Goal: Task Accomplishment & Management: Manage account settings

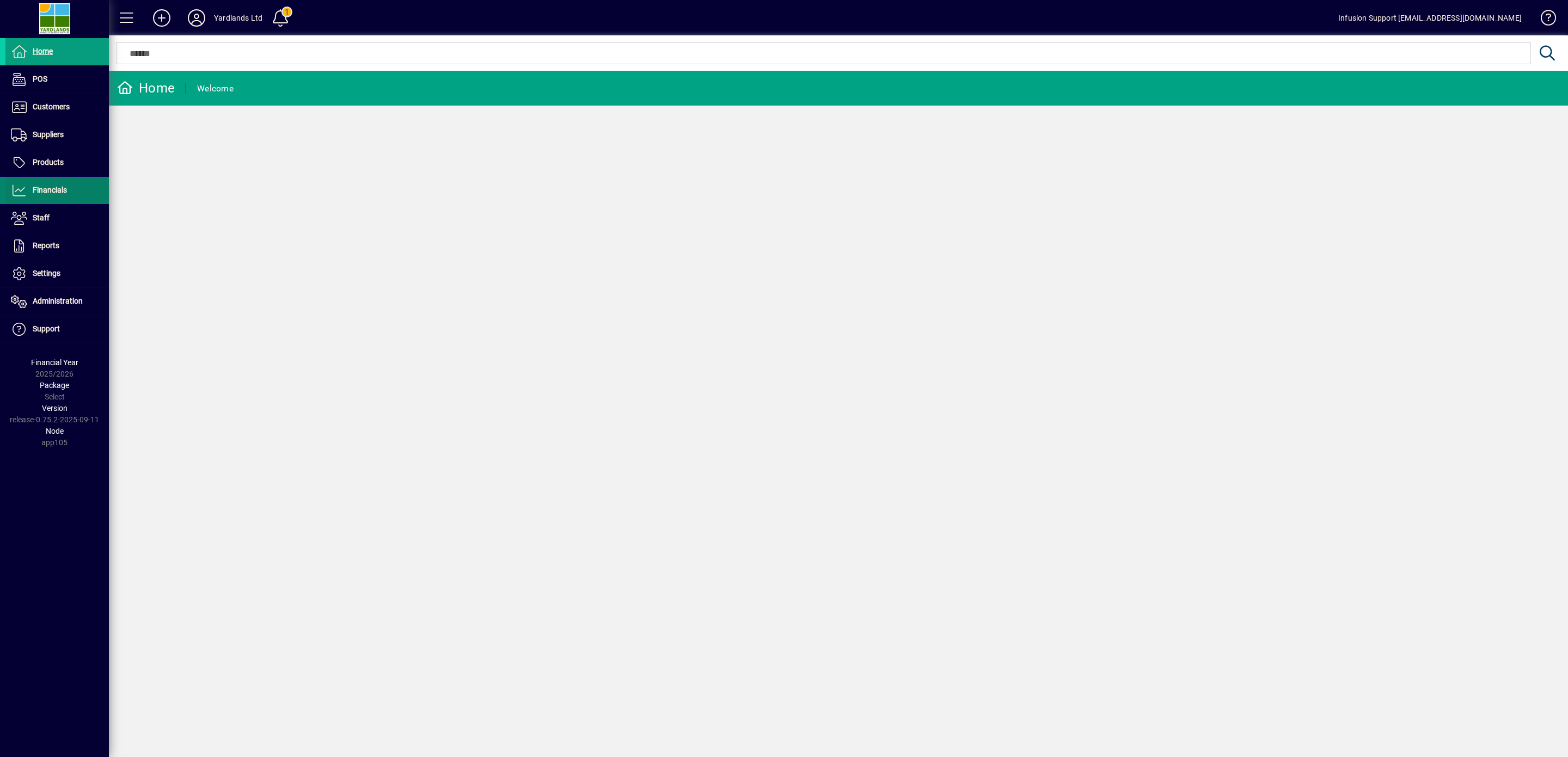
click at [52, 190] on span "Financials" at bounding box center [50, 190] width 34 height 9
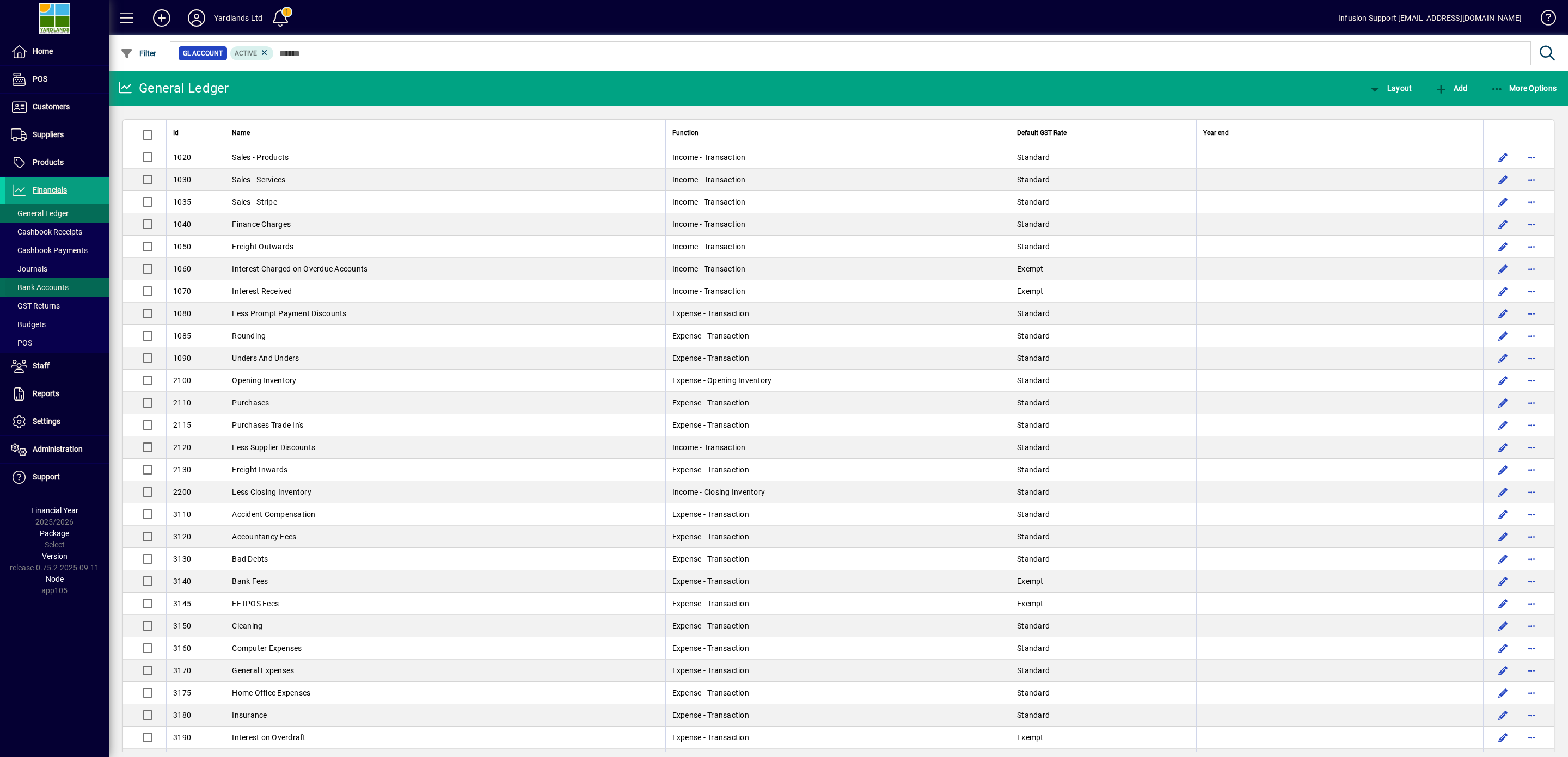
click at [52, 287] on span "Bank Accounts" at bounding box center [40, 287] width 58 height 9
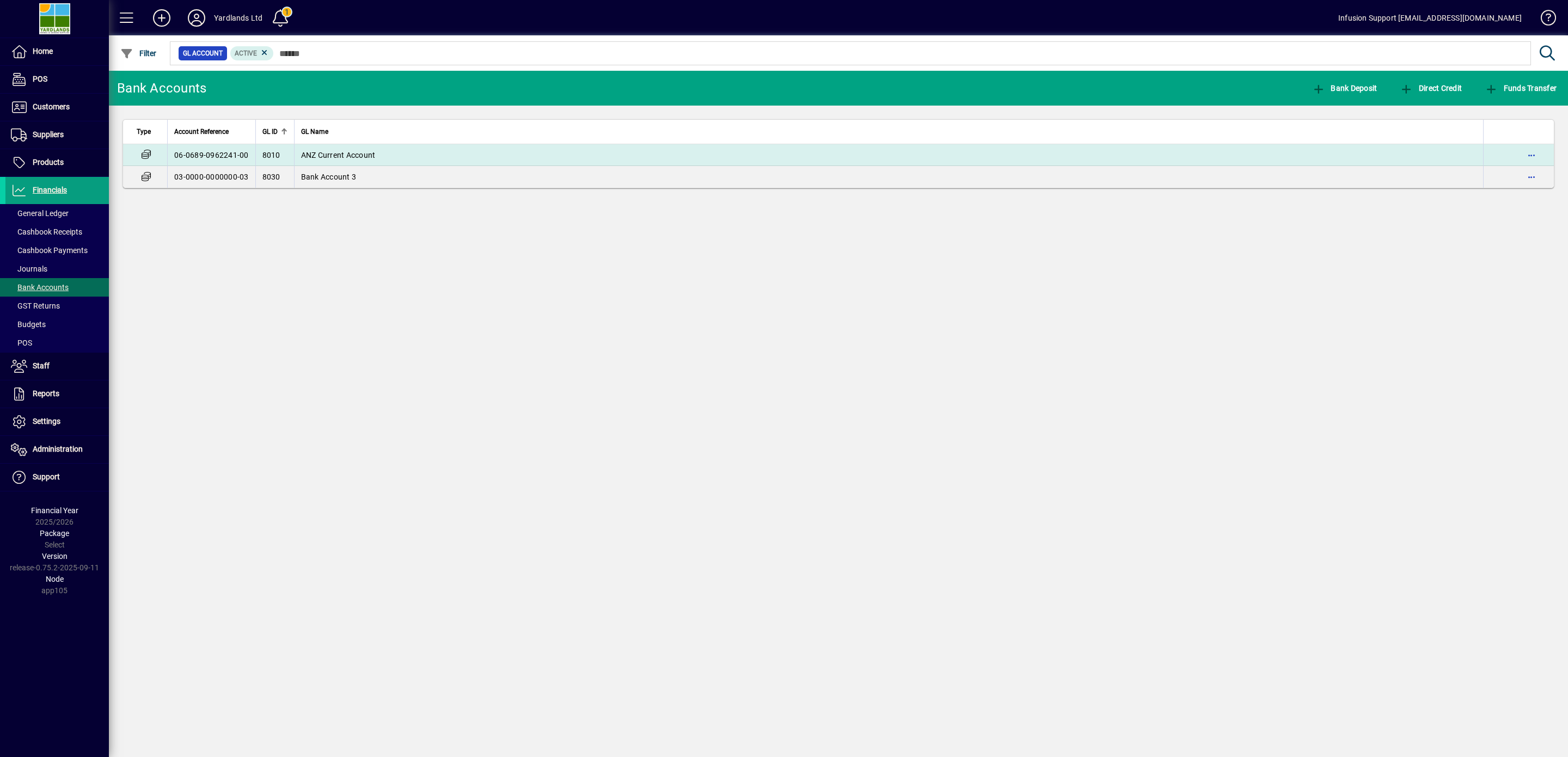
click at [367, 156] on span "ANZ Current Account" at bounding box center [338, 155] width 75 height 9
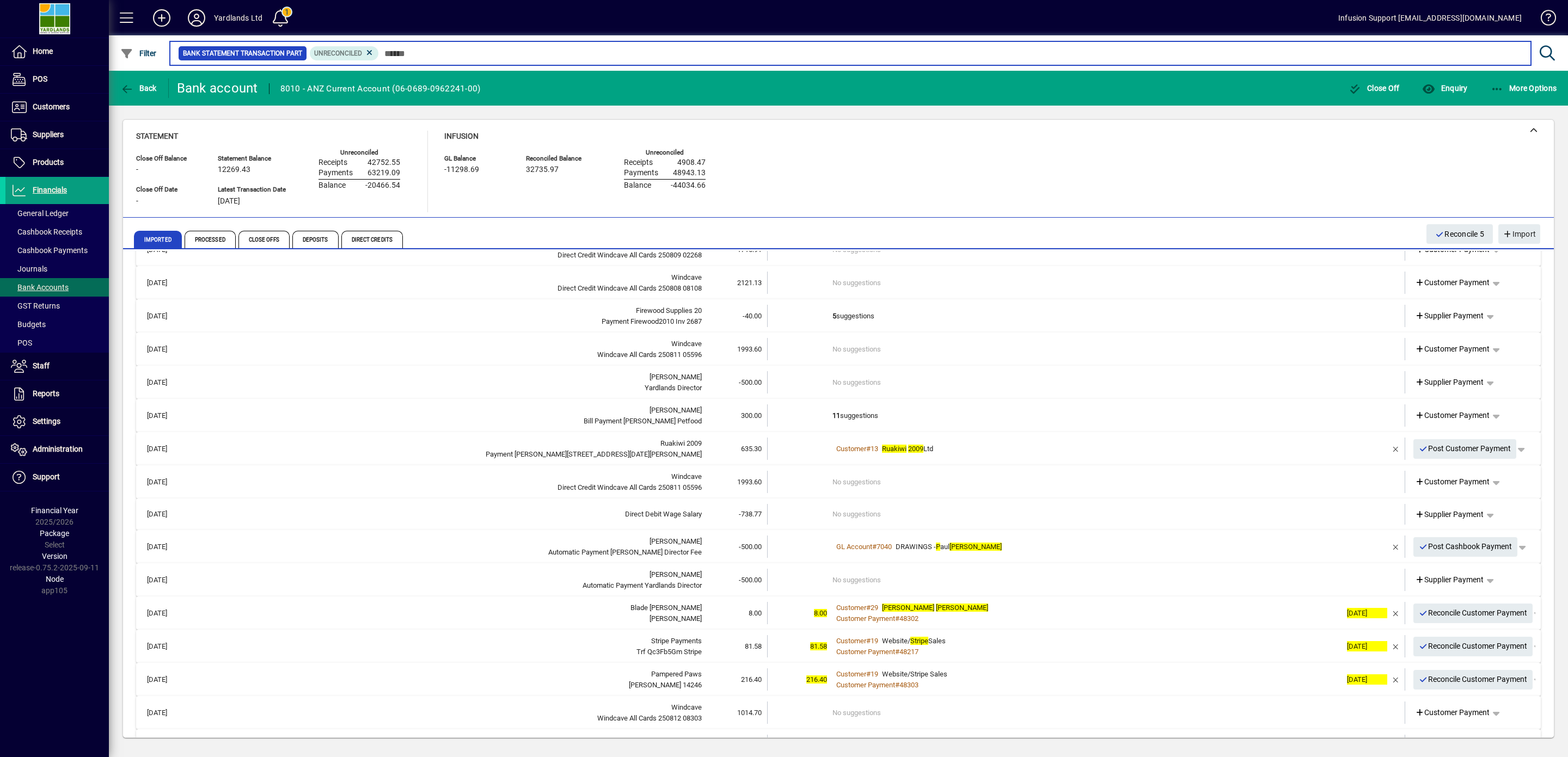
scroll to position [226, 0]
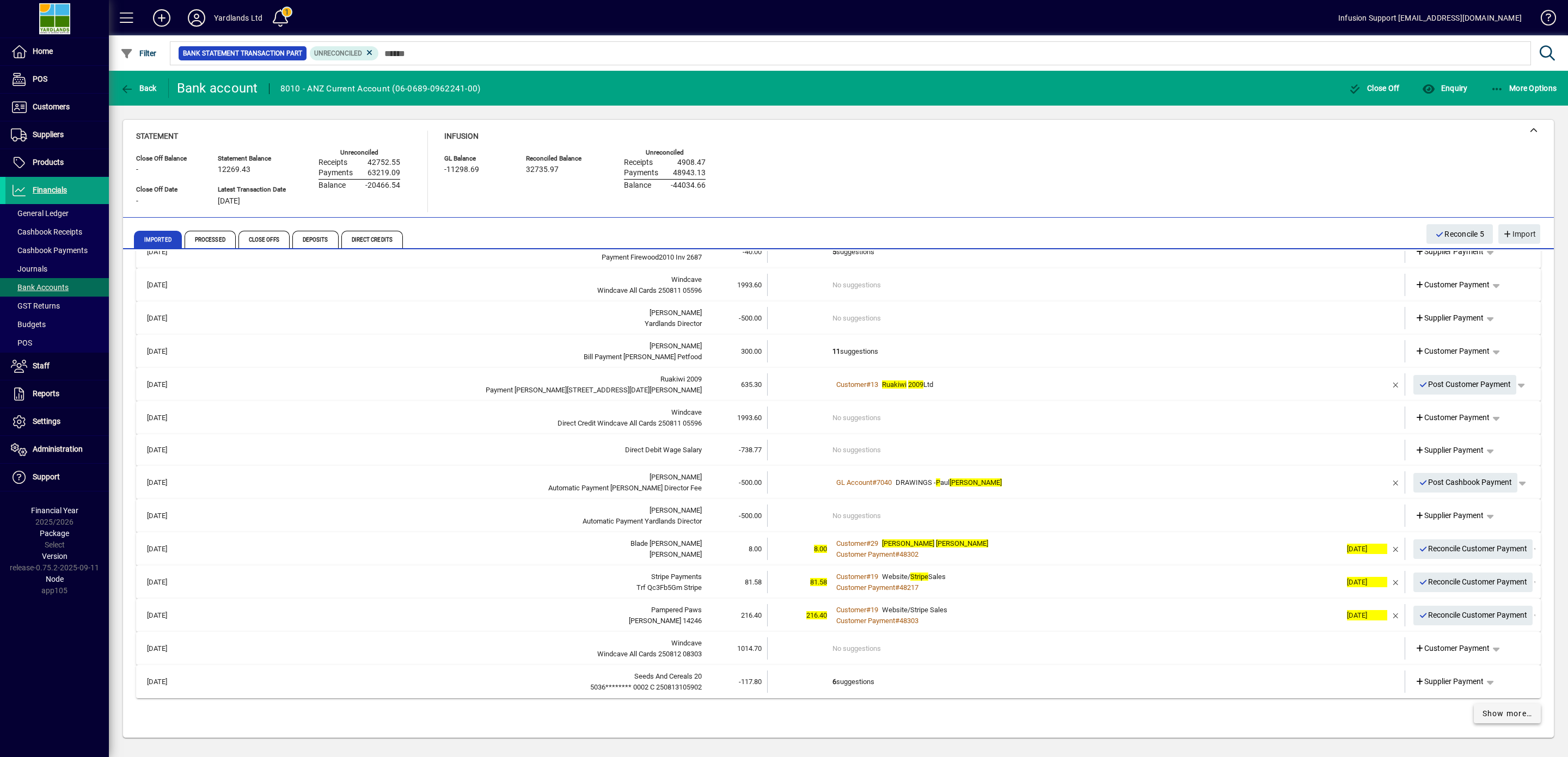
click at [1483, 712] on span "Show more…" at bounding box center [1508, 714] width 50 height 12
click at [220, 243] on span "Processed" at bounding box center [210, 239] width 51 height 18
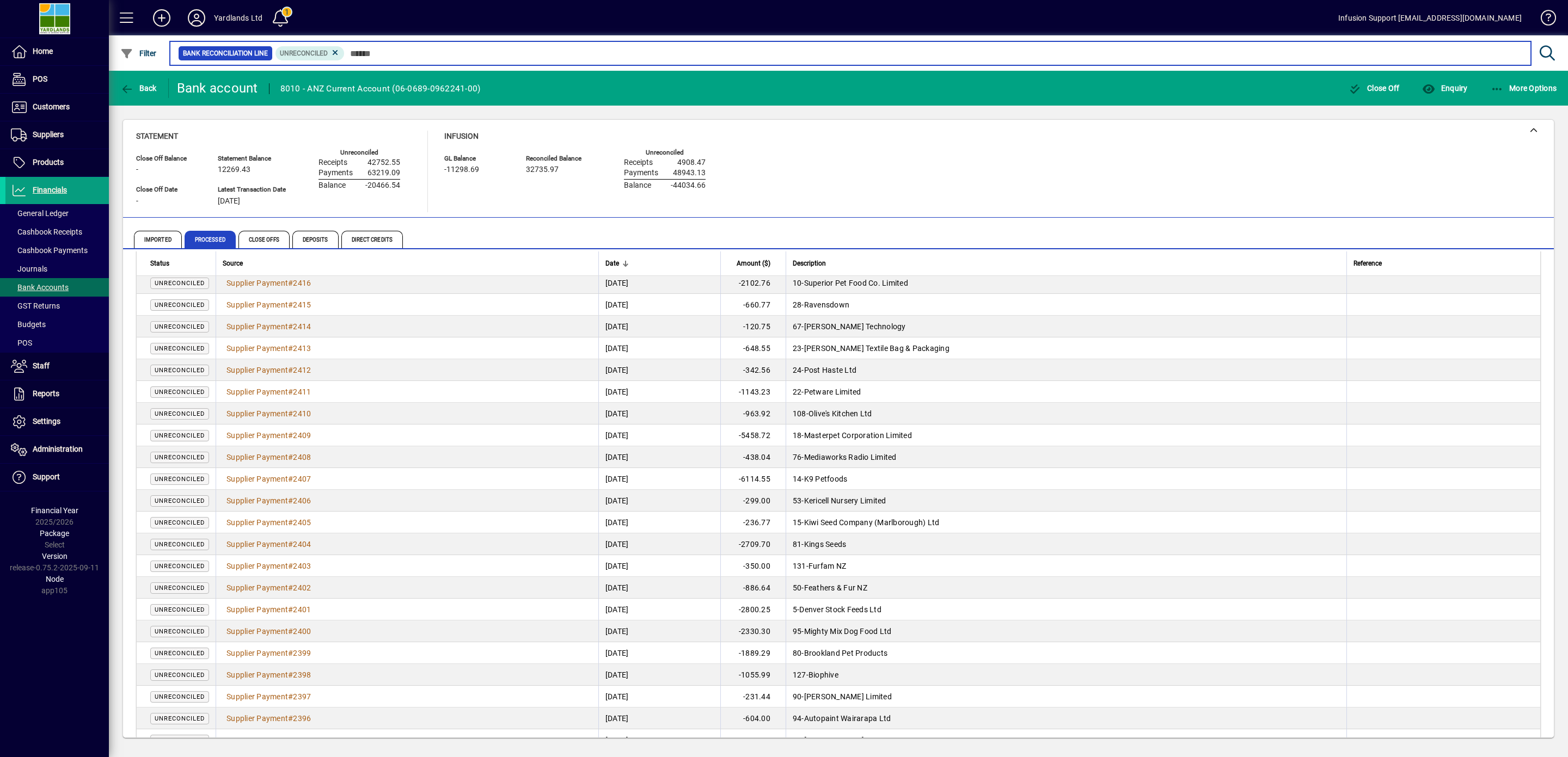
scroll to position [931, 0]
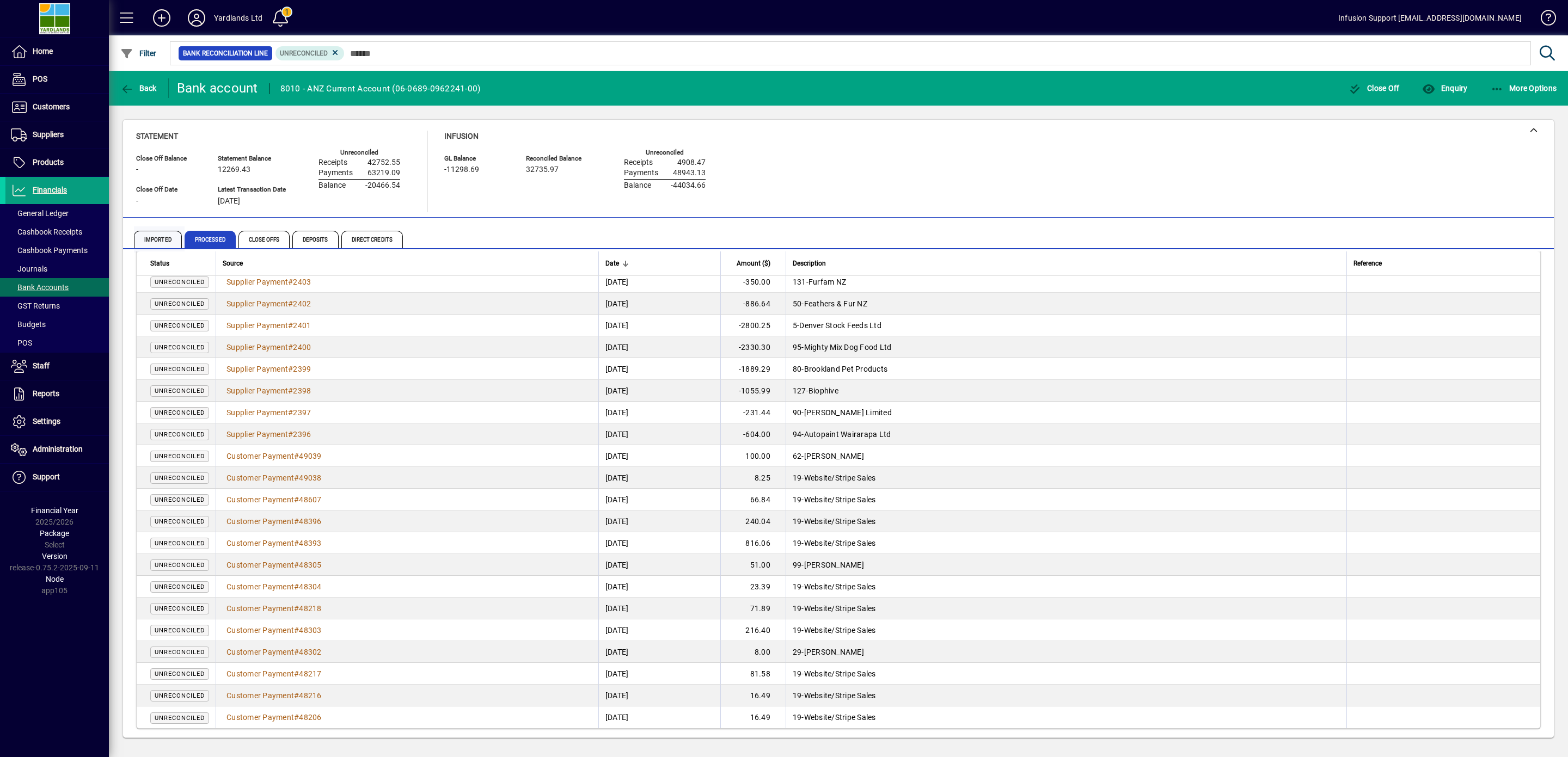
click at [166, 242] on span "Imported" at bounding box center [158, 239] width 48 height 18
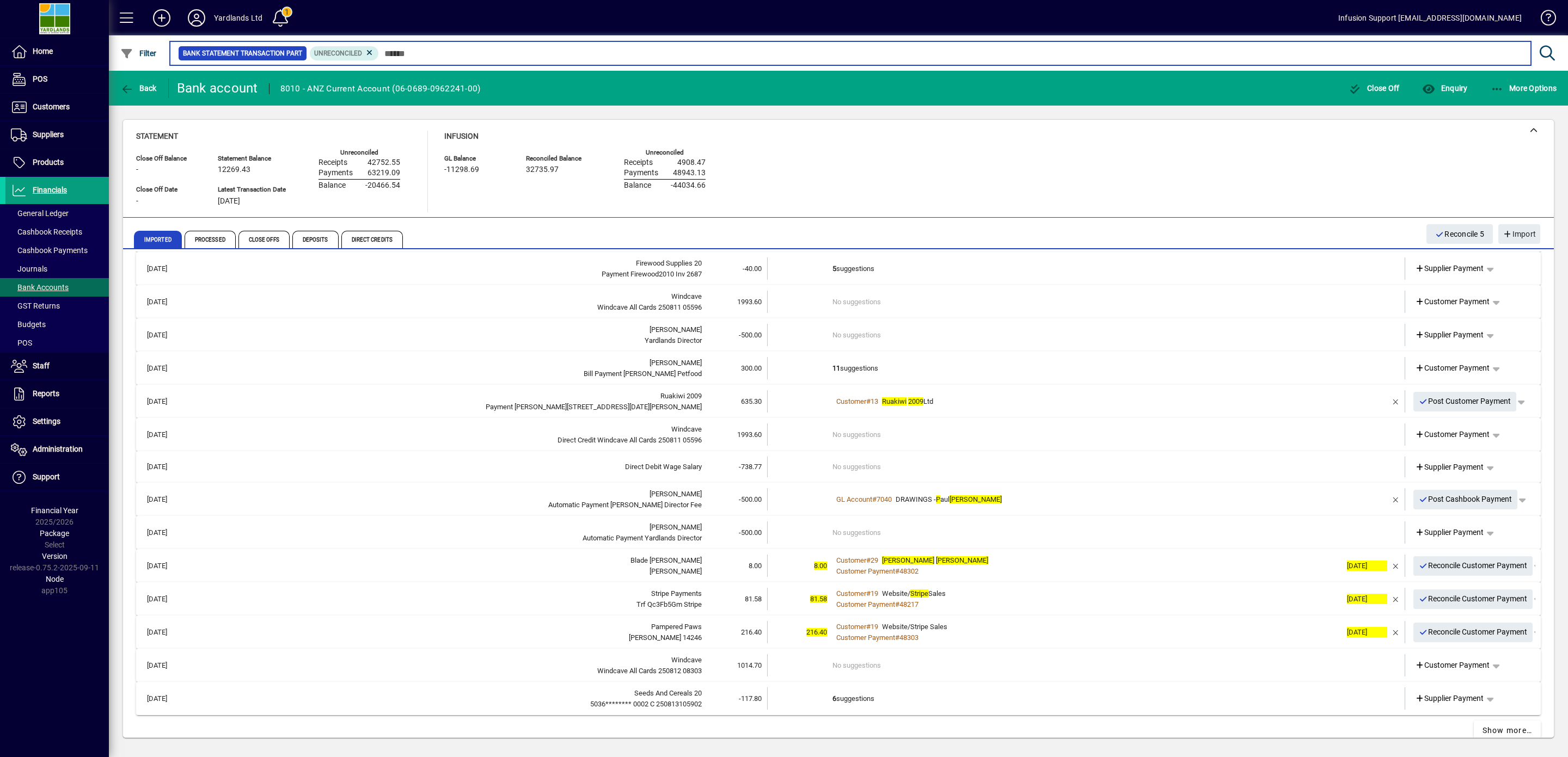
scroll to position [226, 0]
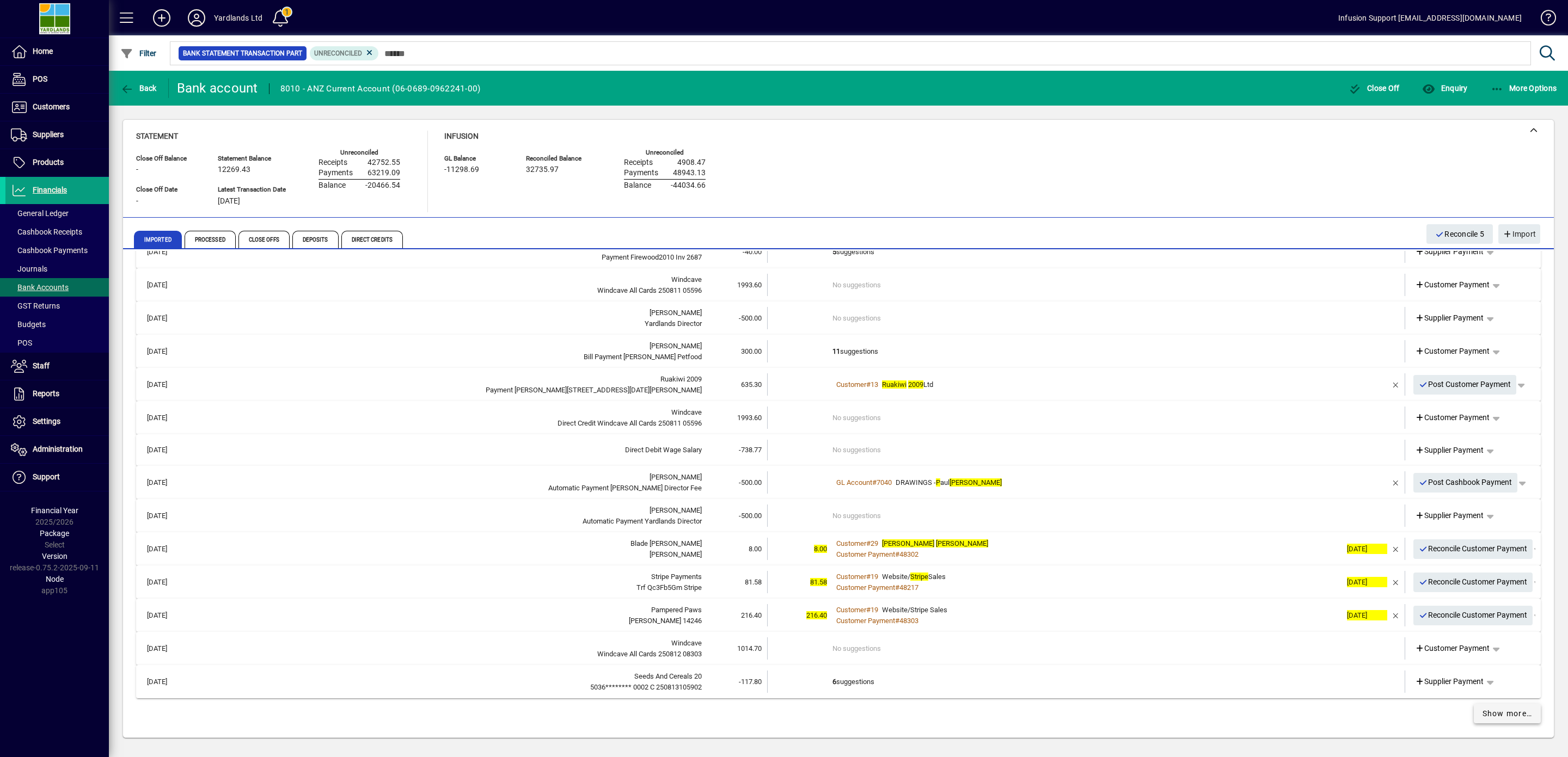
click at [1488, 710] on span "Show more…" at bounding box center [1508, 714] width 50 height 12
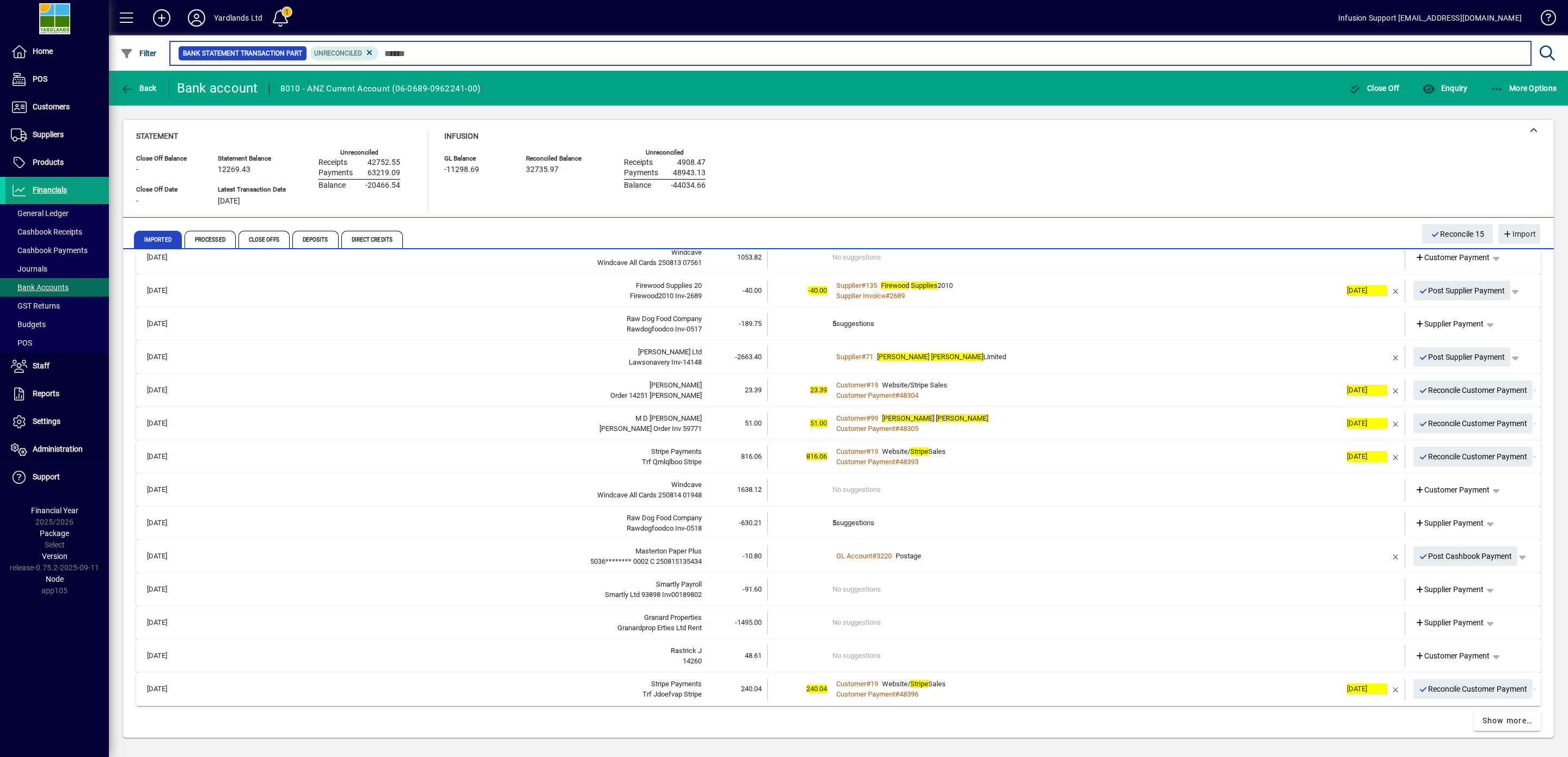
scroll to position [889, 0]
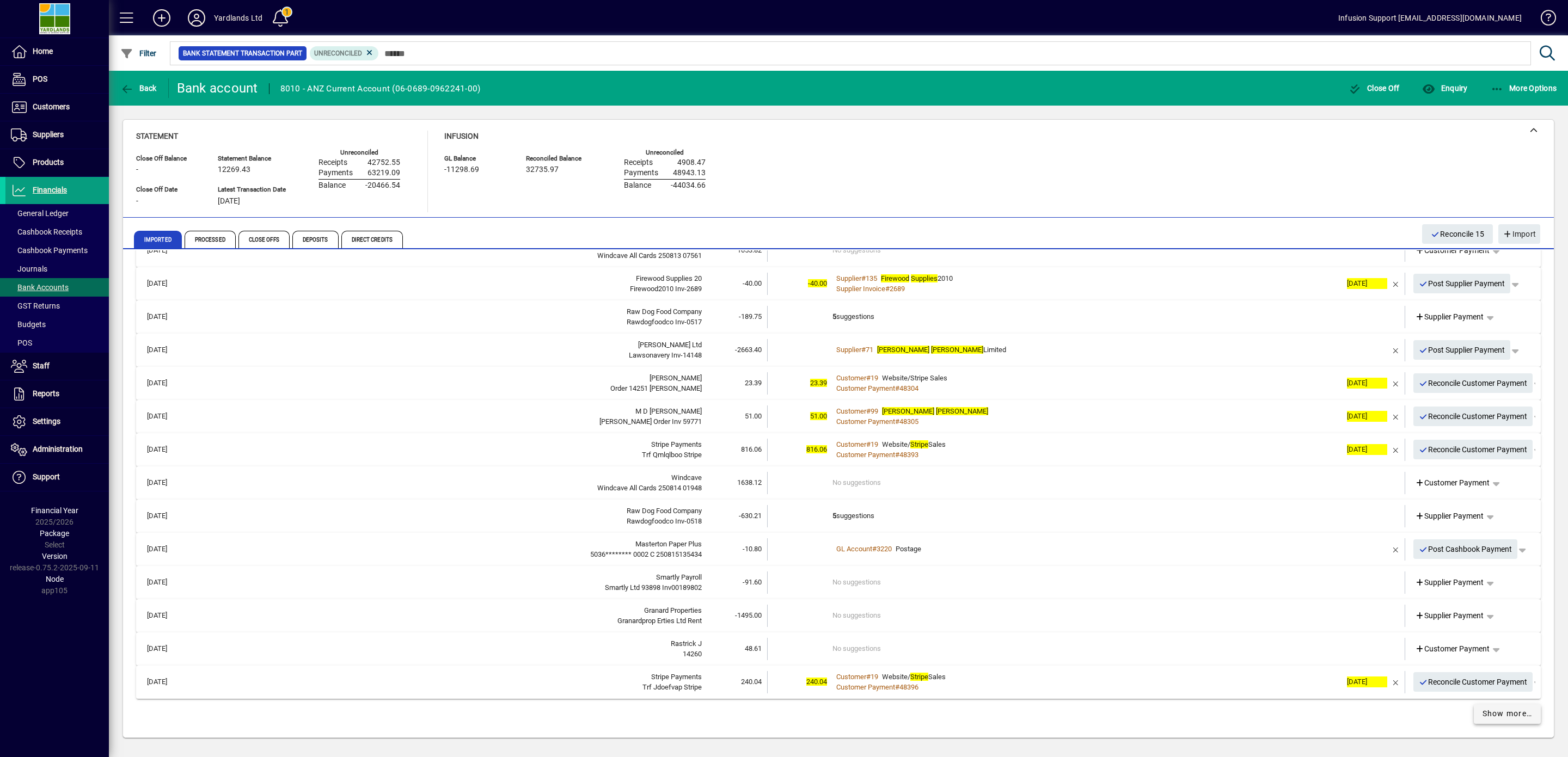
click at [1505, 715] on span "Show more…" at bounding box center [1508, 714] width 50 height 12
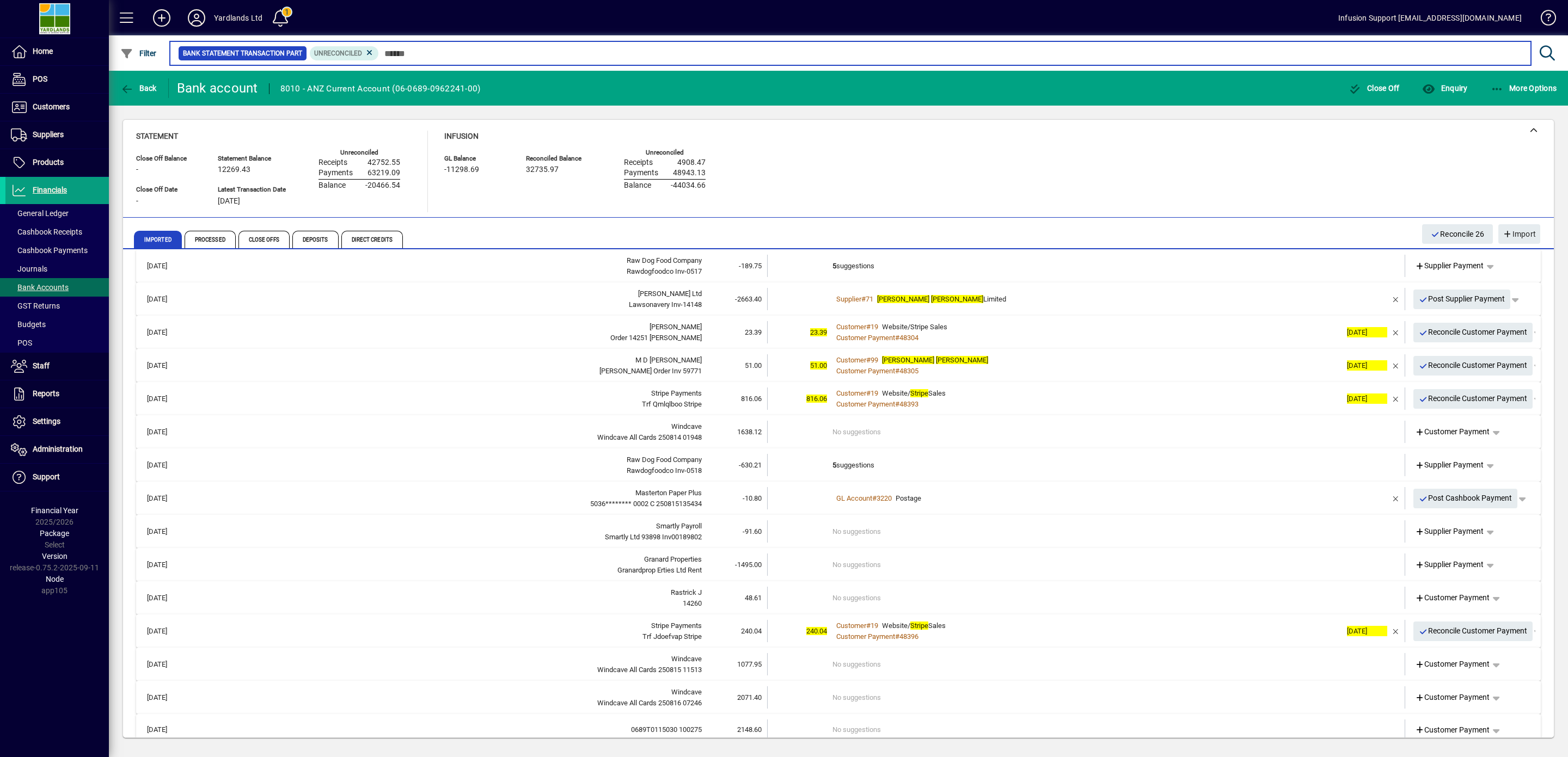
scroll to position [952, 0]
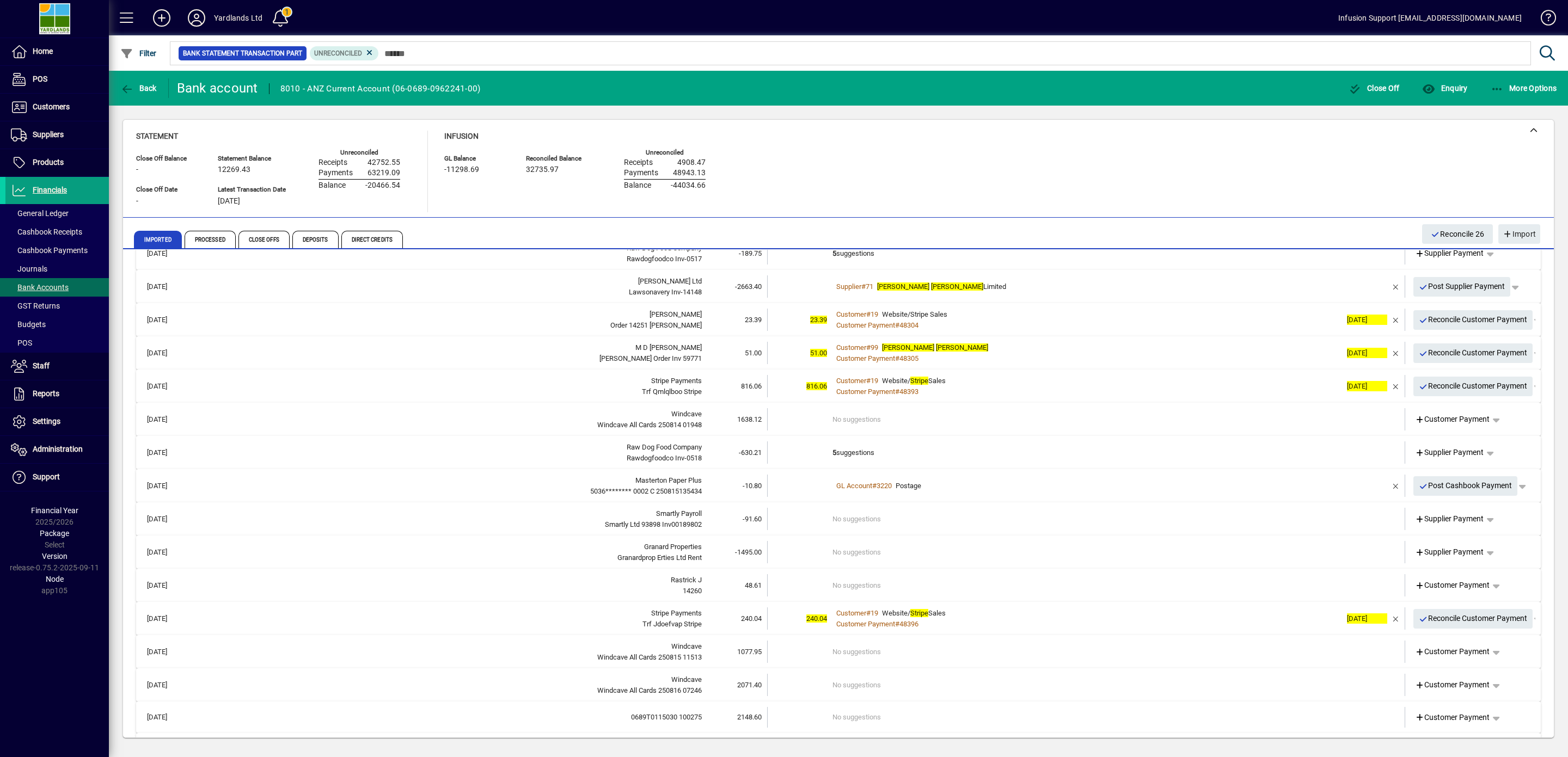
click at [925, 447] on td "5 suggestions" at bounding box center [1087, 452] width 509 height 23
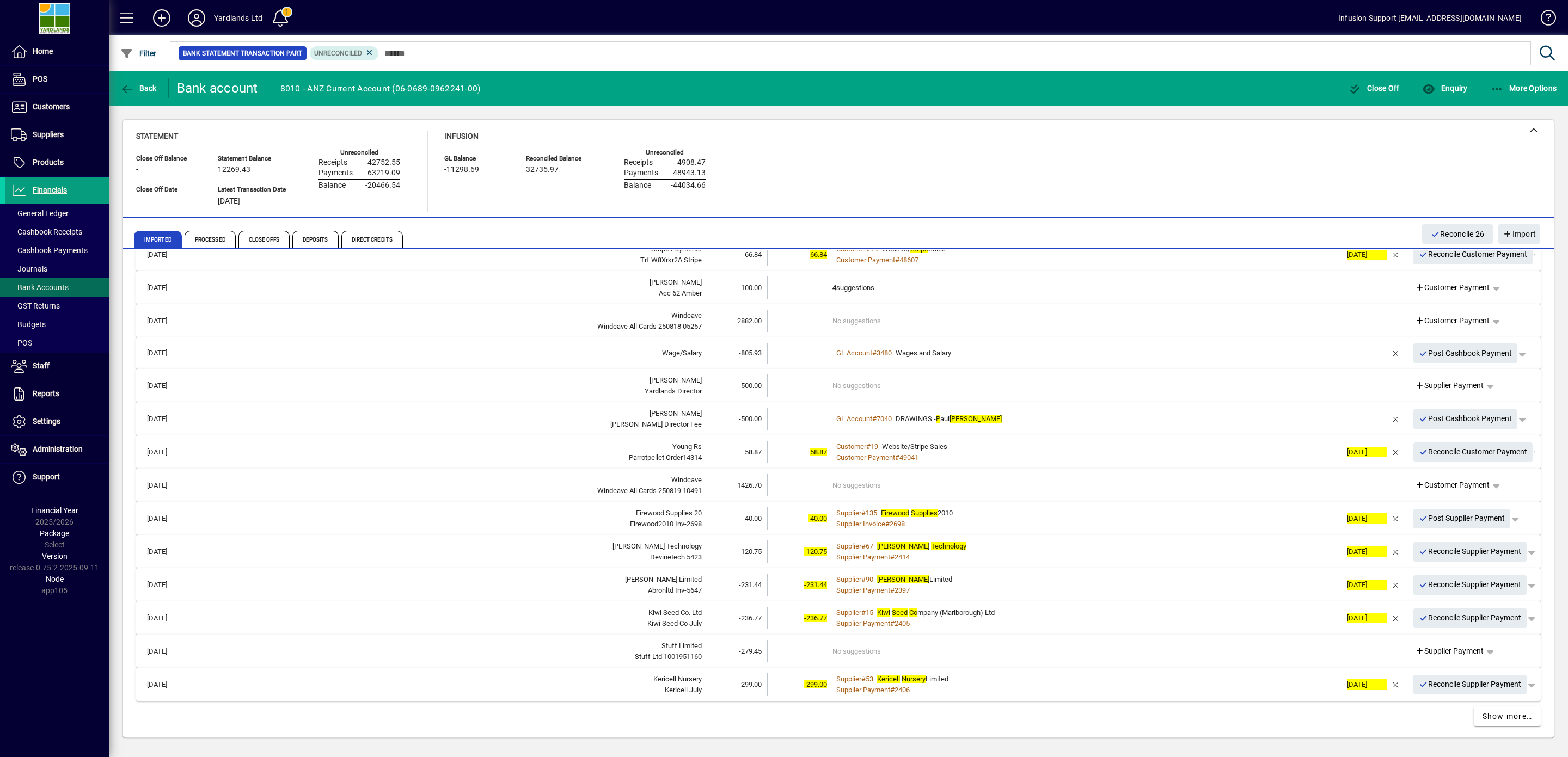
scroll to position [1754, 0]
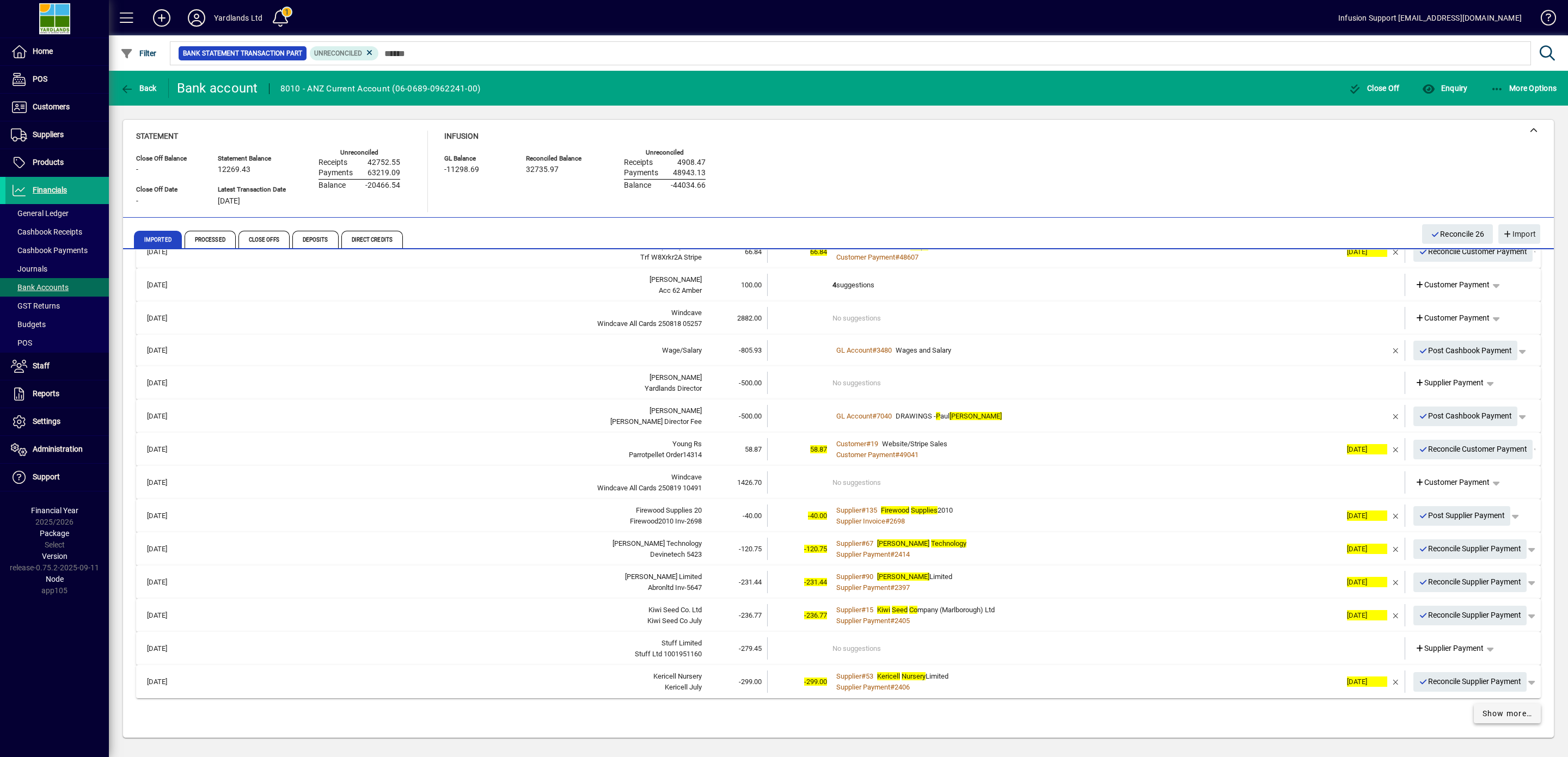
click at [1497, 719] on span at bounding box center [1507, 713] width 68 height 26
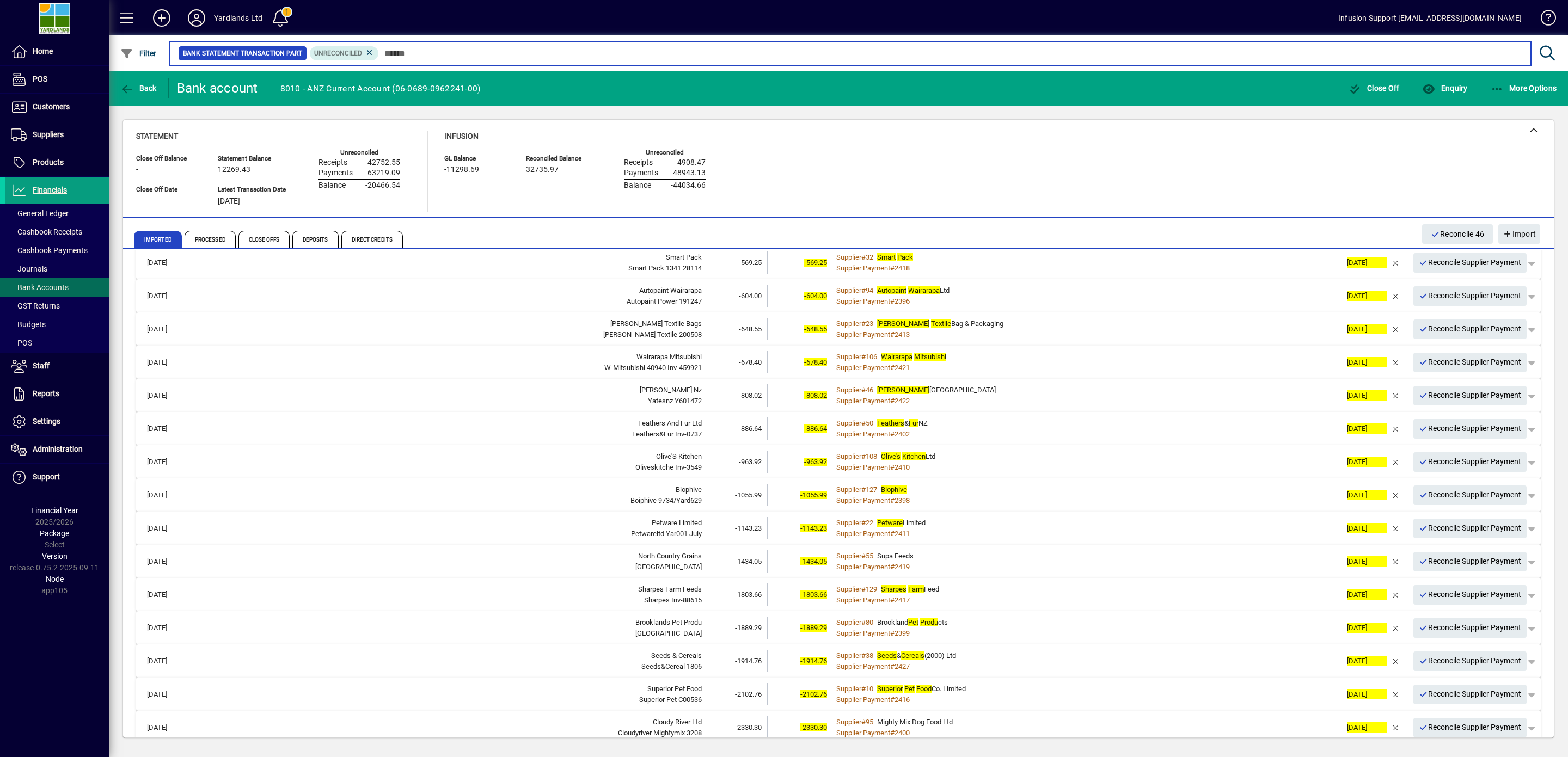
scroll to position [2214, 0]
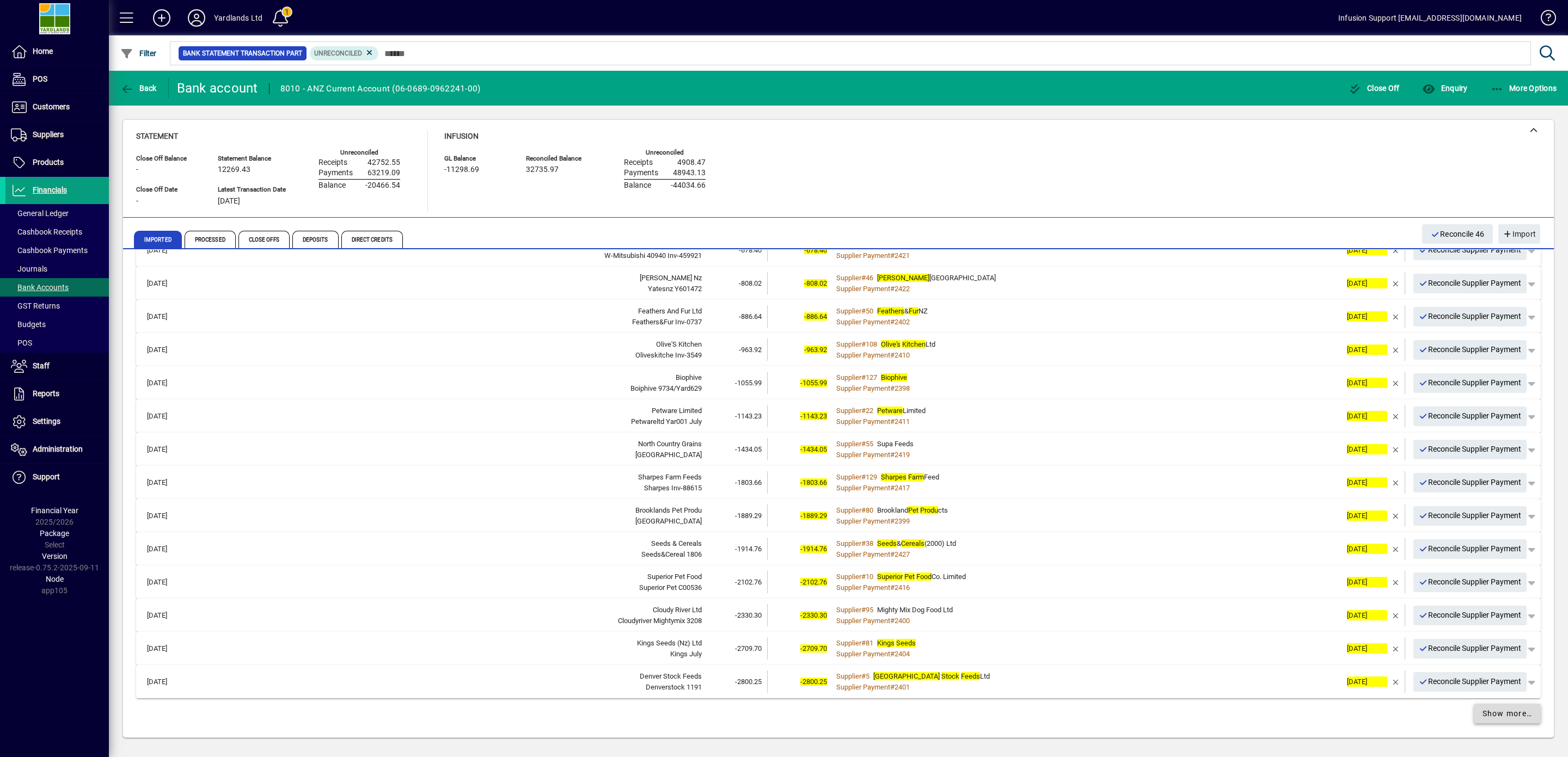
click at [1502, 714] on span "Show more…" at bounding box center [1508, 714] width 50 height 12
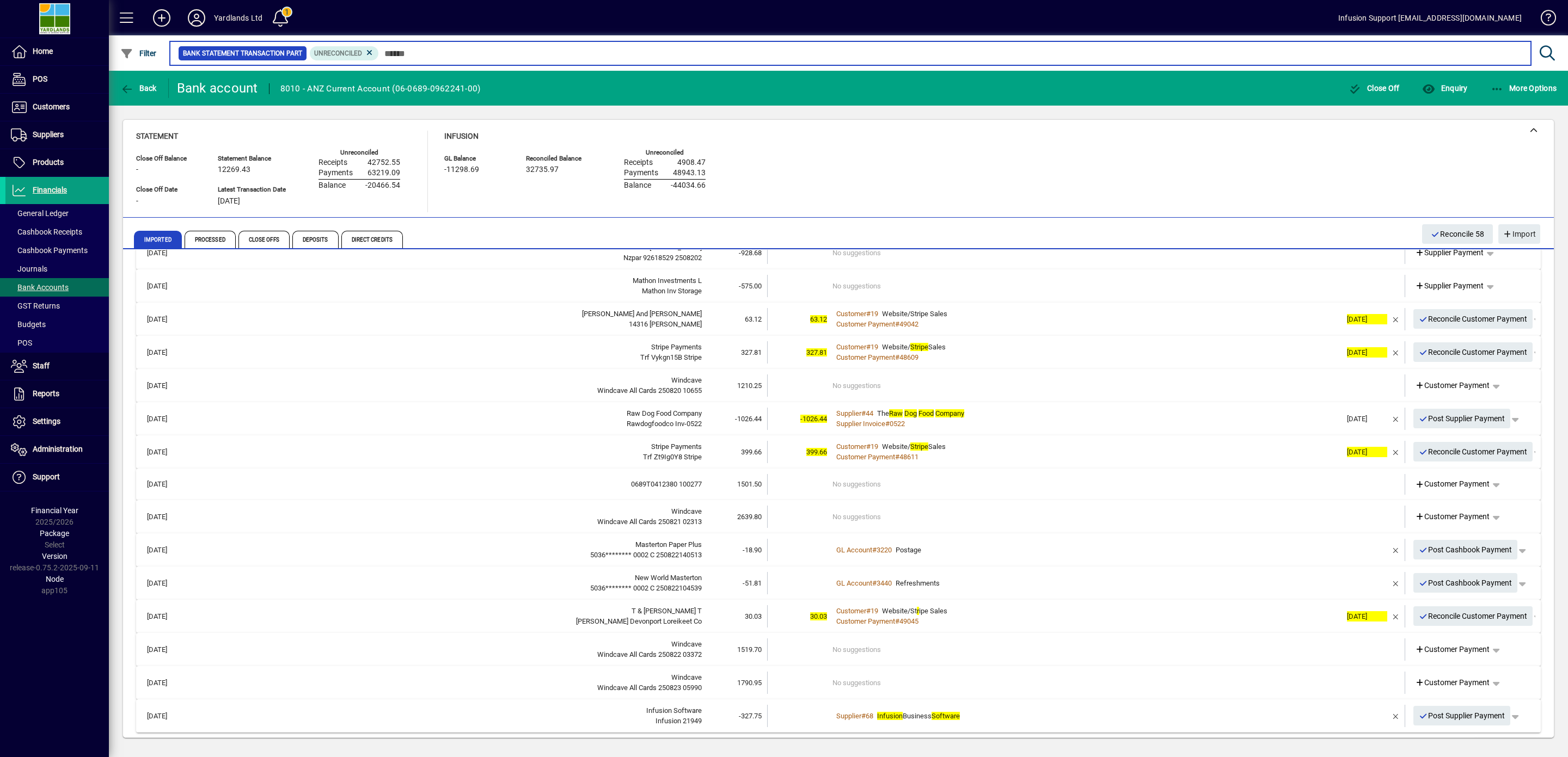
scroll to position [2876, 0]
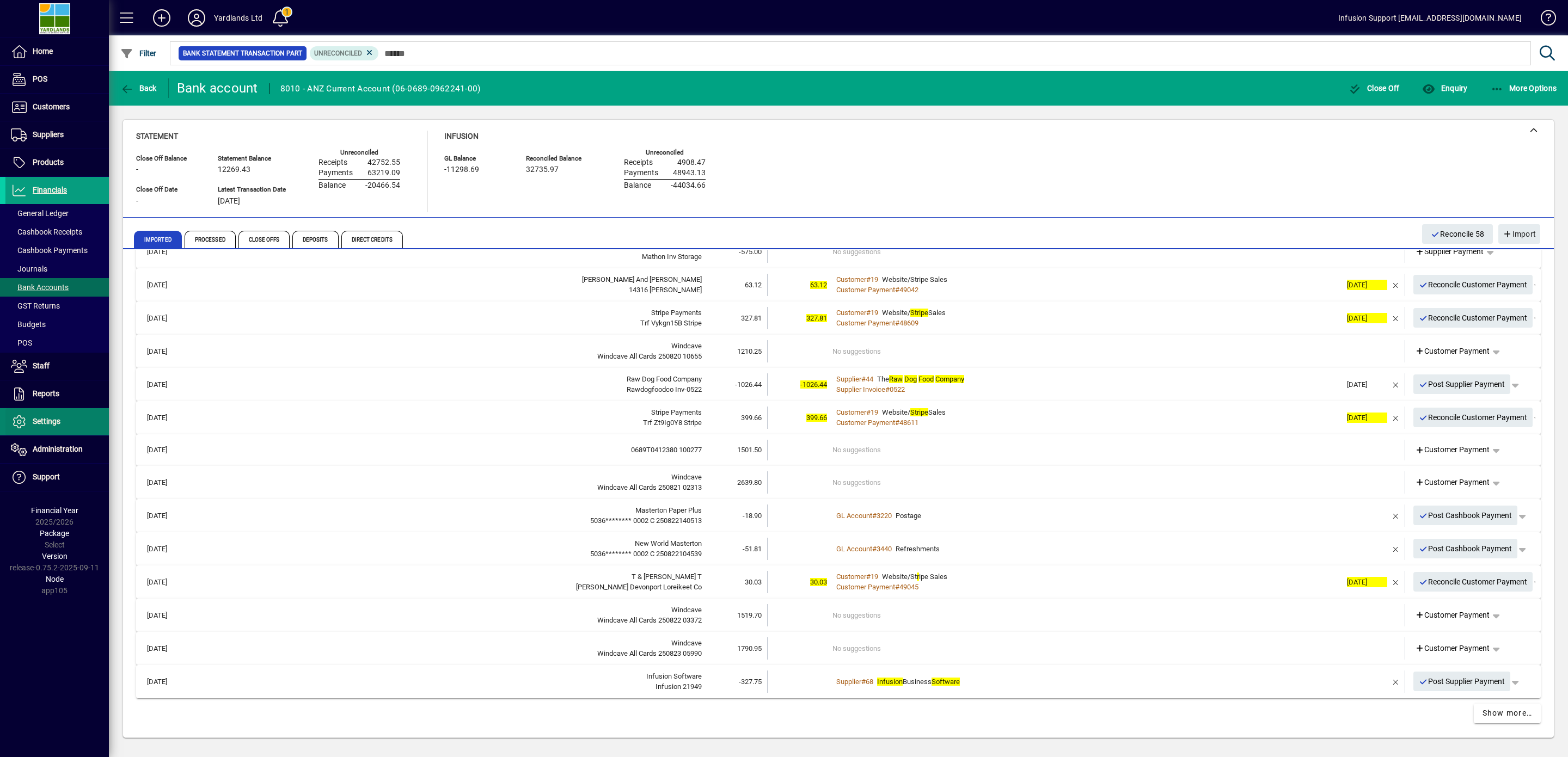
click at [50, 425] on span "Settings" at bounding box center [47, 421] width 28 height 9
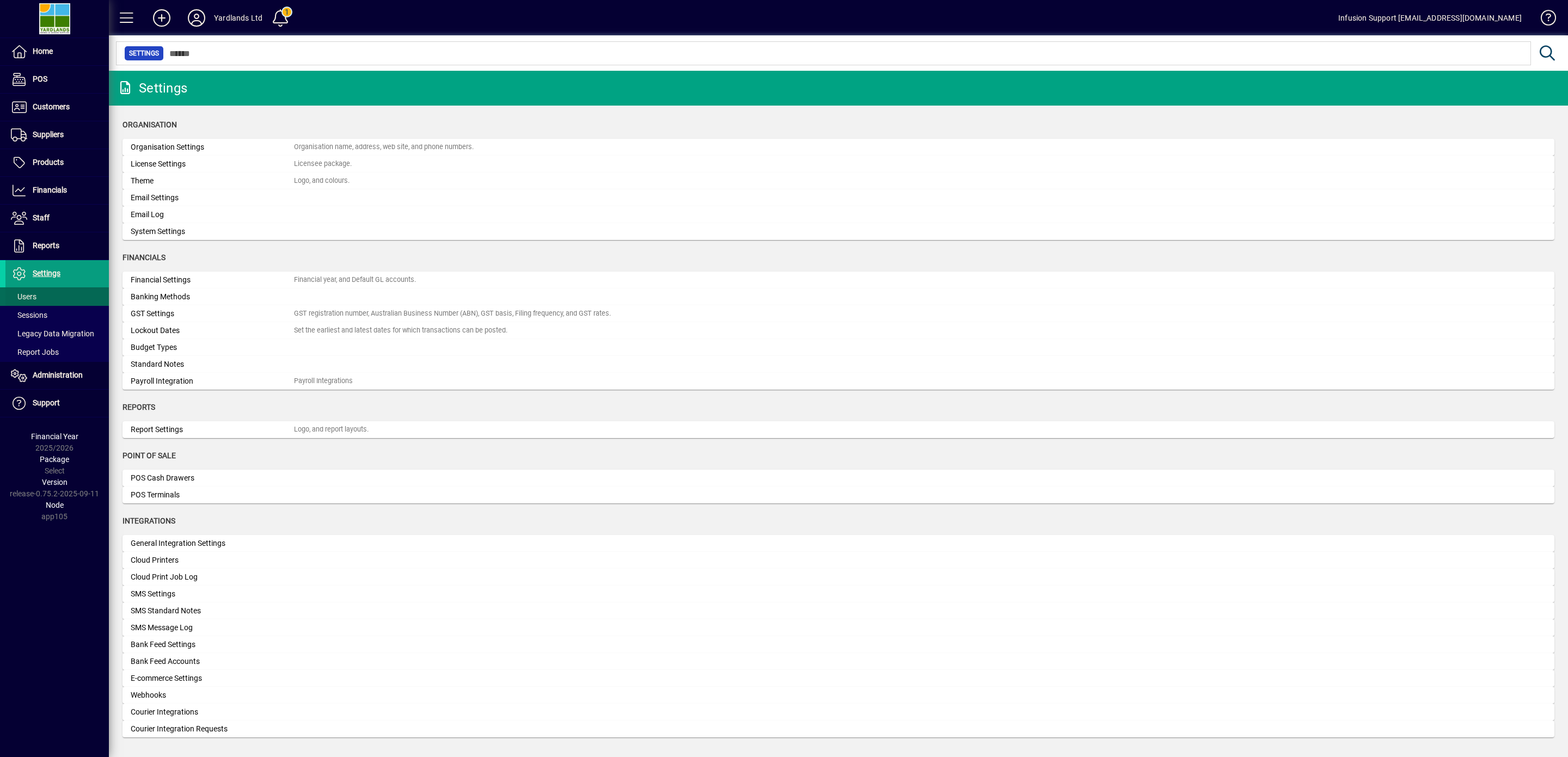
click at [35, 297] on span "Users" at bounding box center [24, 296] width 26 height 9
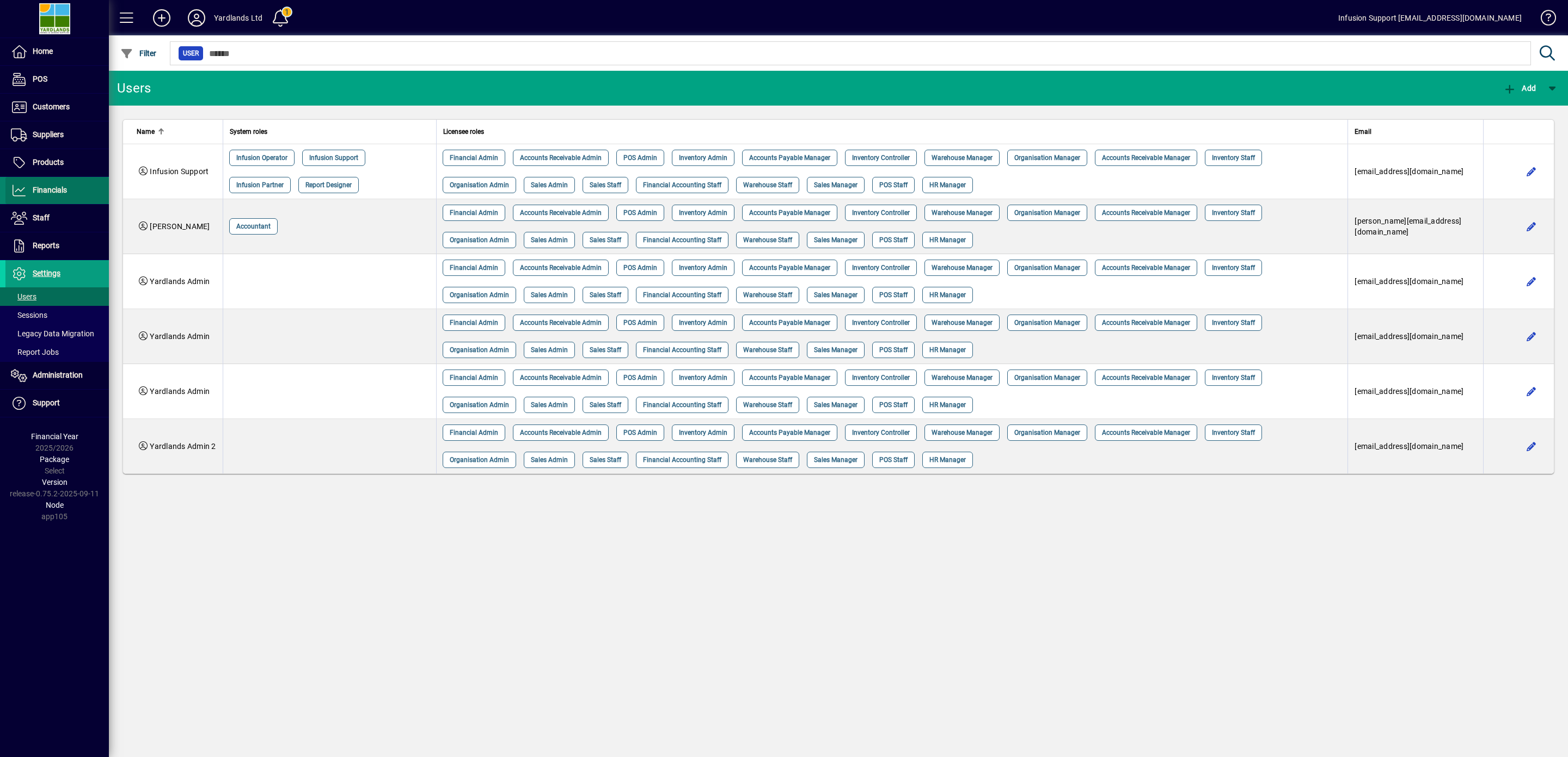
click at [43, 186] on span "Financials" at bounding box center [36, 190] width 61 height 13
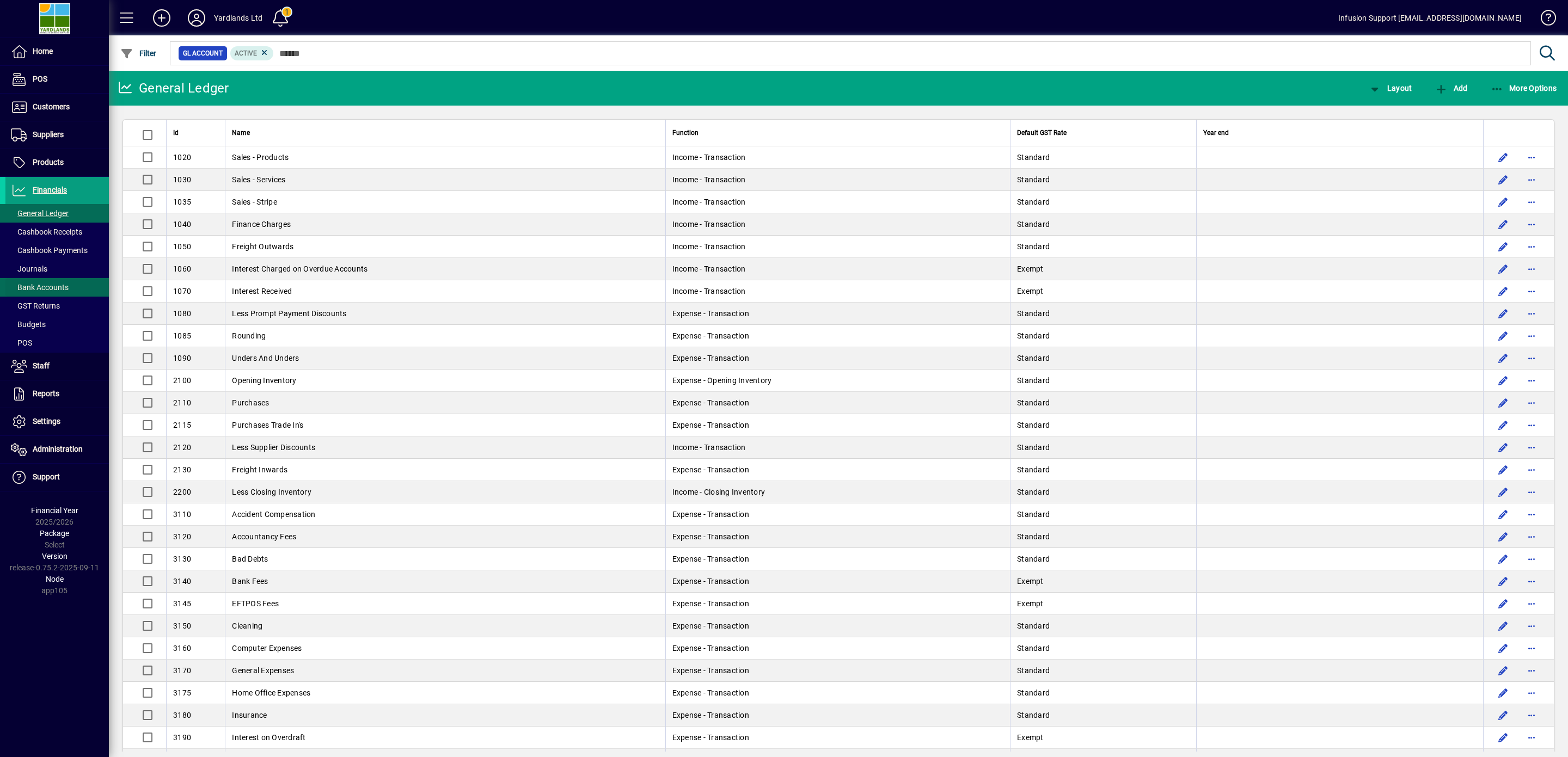
click at [61, 289] on span "Bank Accounts" at bounding box center [40, 287] width 58 height 9
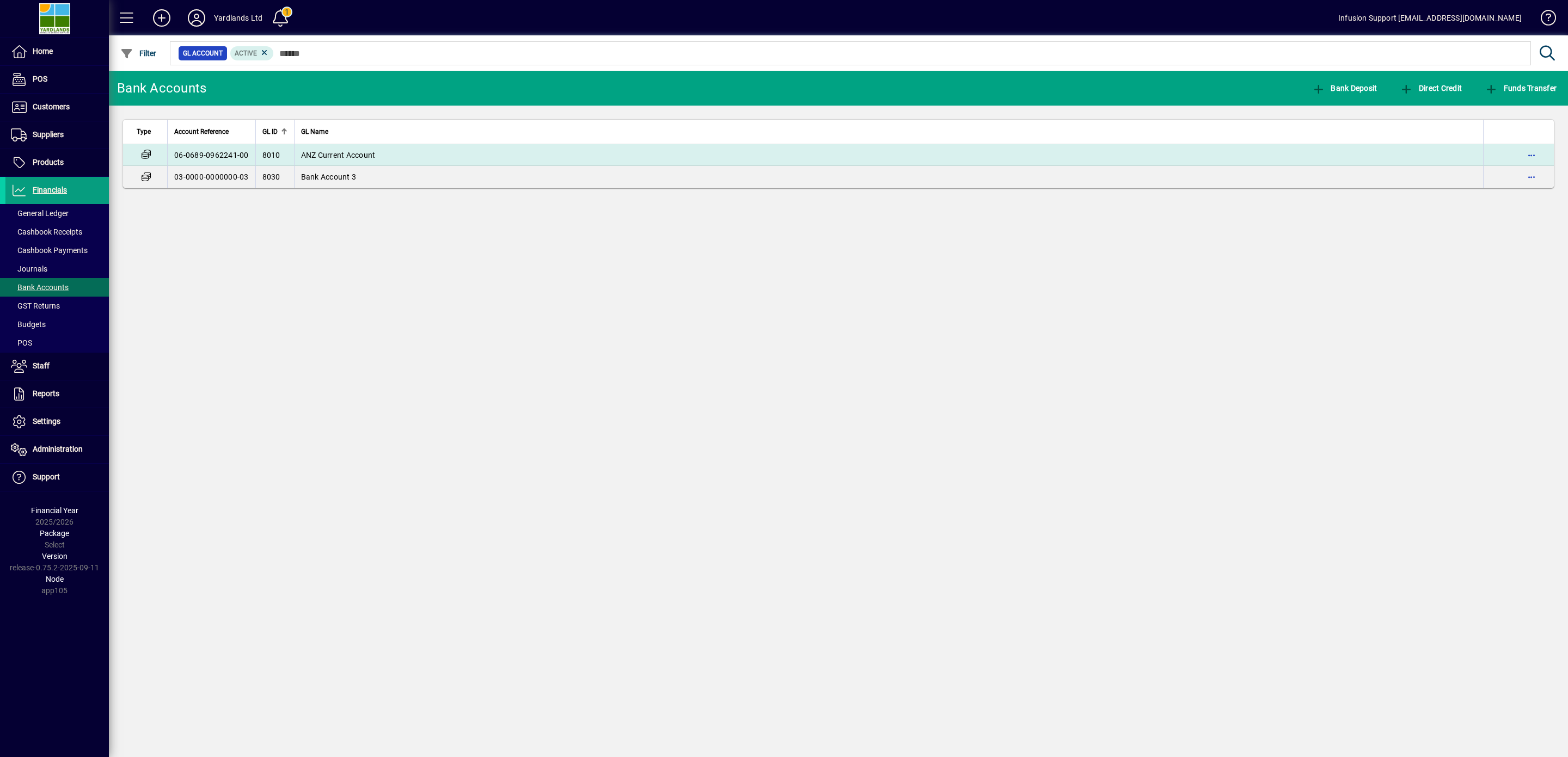
click at [354, 152] on span "ANZ Current Account" at bounding box center [338, 155] width 75 height 9
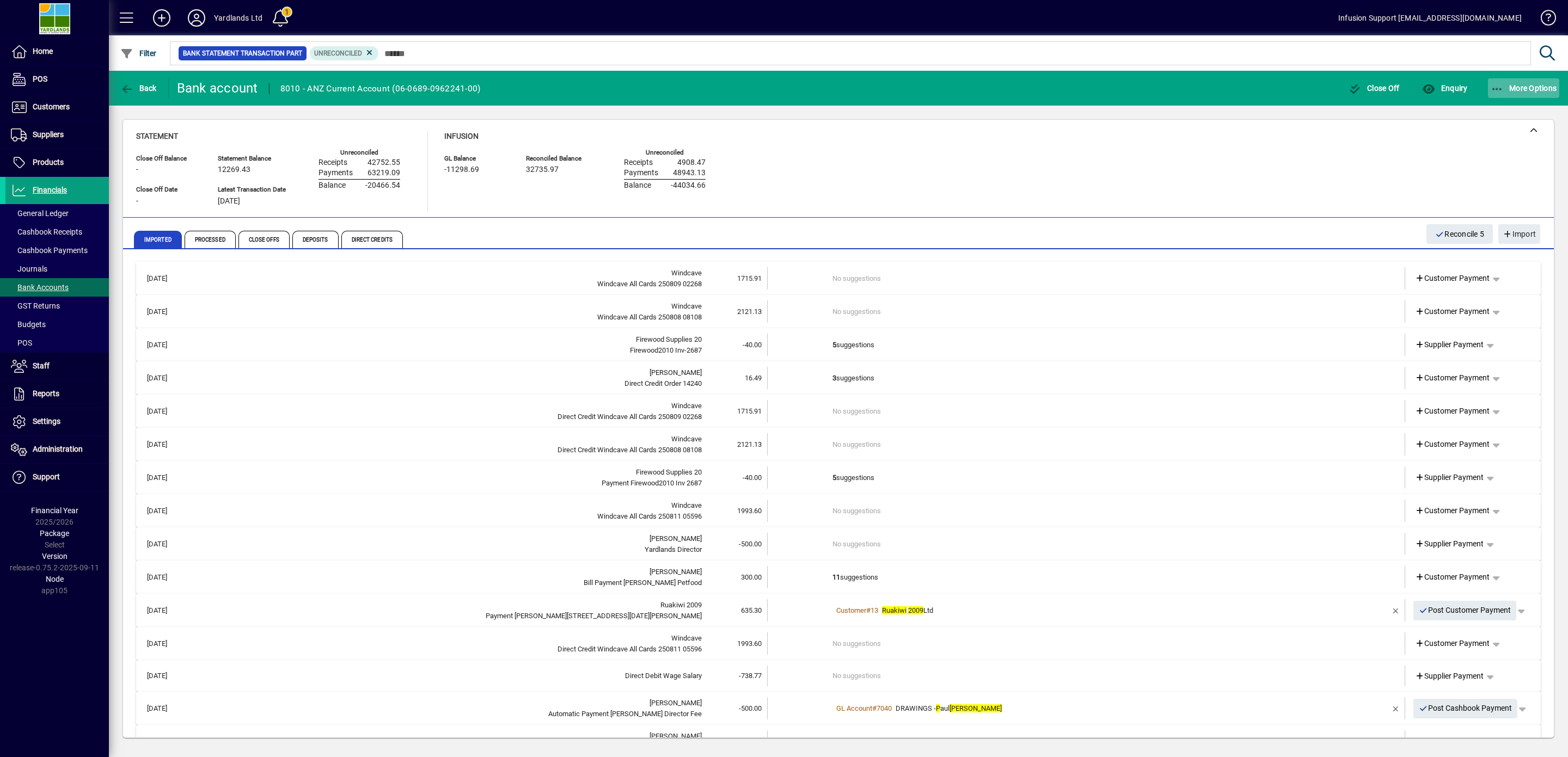
click at [1509, 85] on span "More Options" at bounding box center [1524, 88] width 66 height 9
click at [1504, 108] on span "Bank Deposit" at bounding box center [1513, 112] width 91 height 13
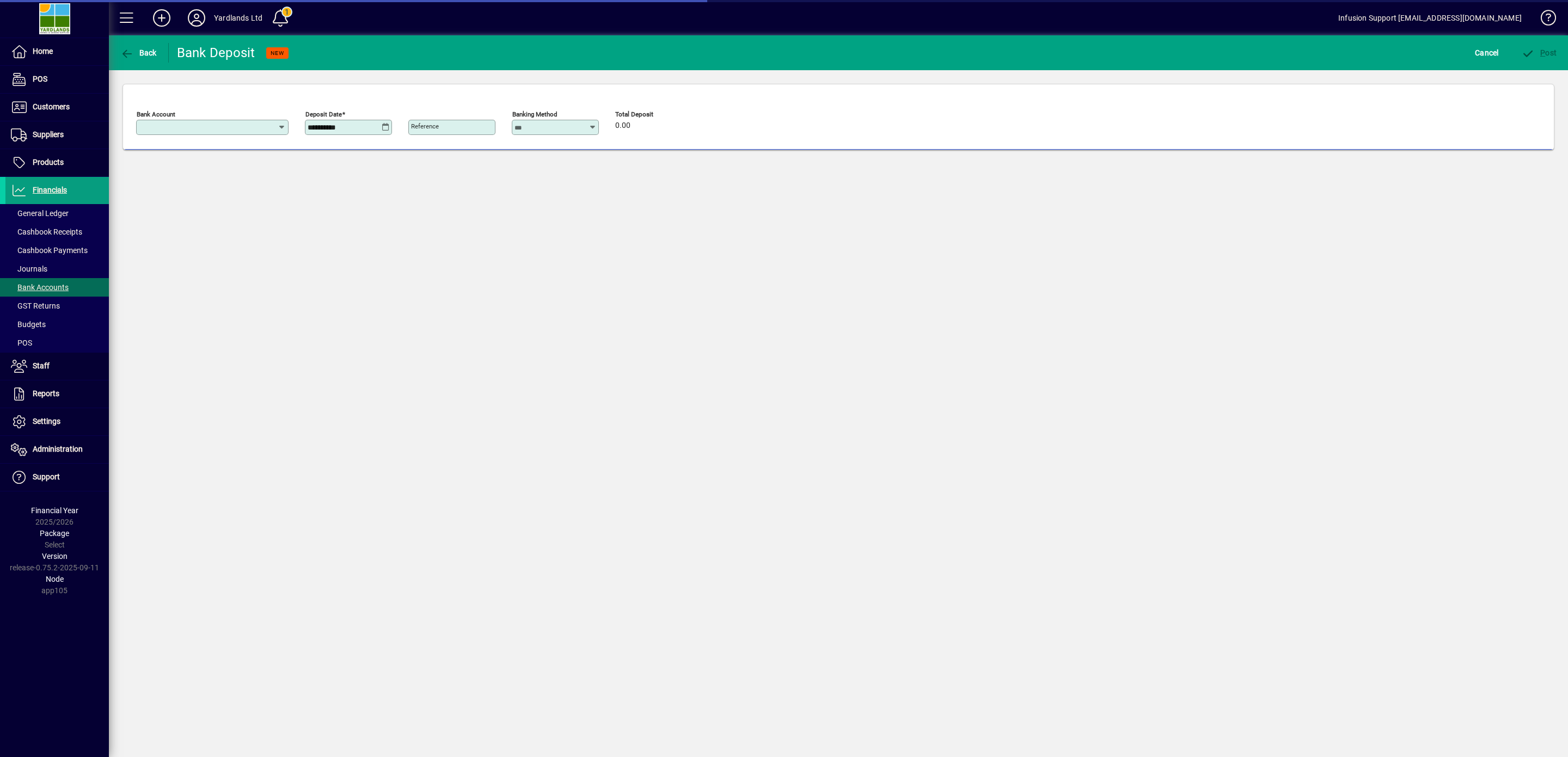
type input "**********"
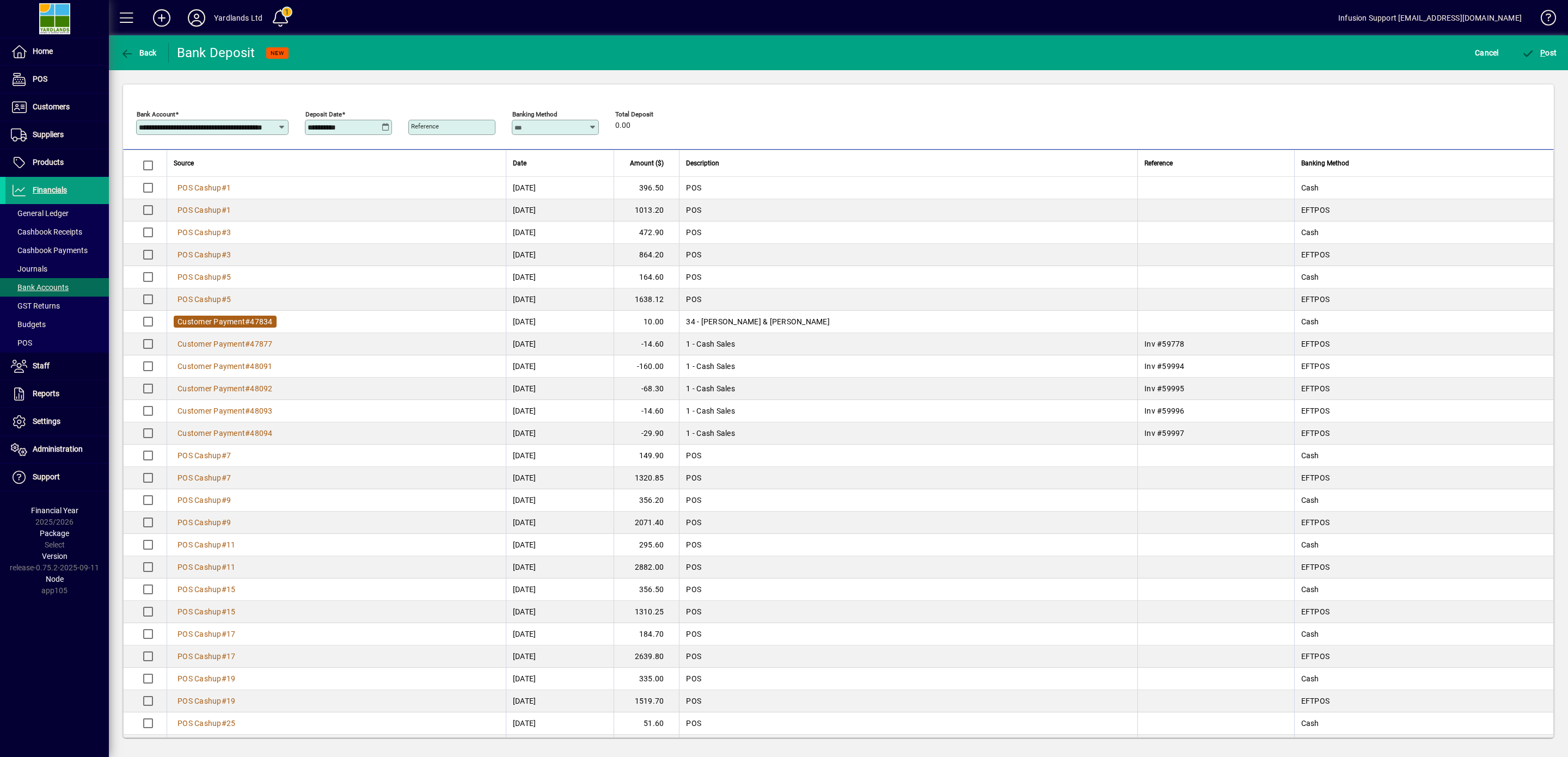
click at [248, 323] on span "#" at bounding box center [247, 321] width 5 height 9
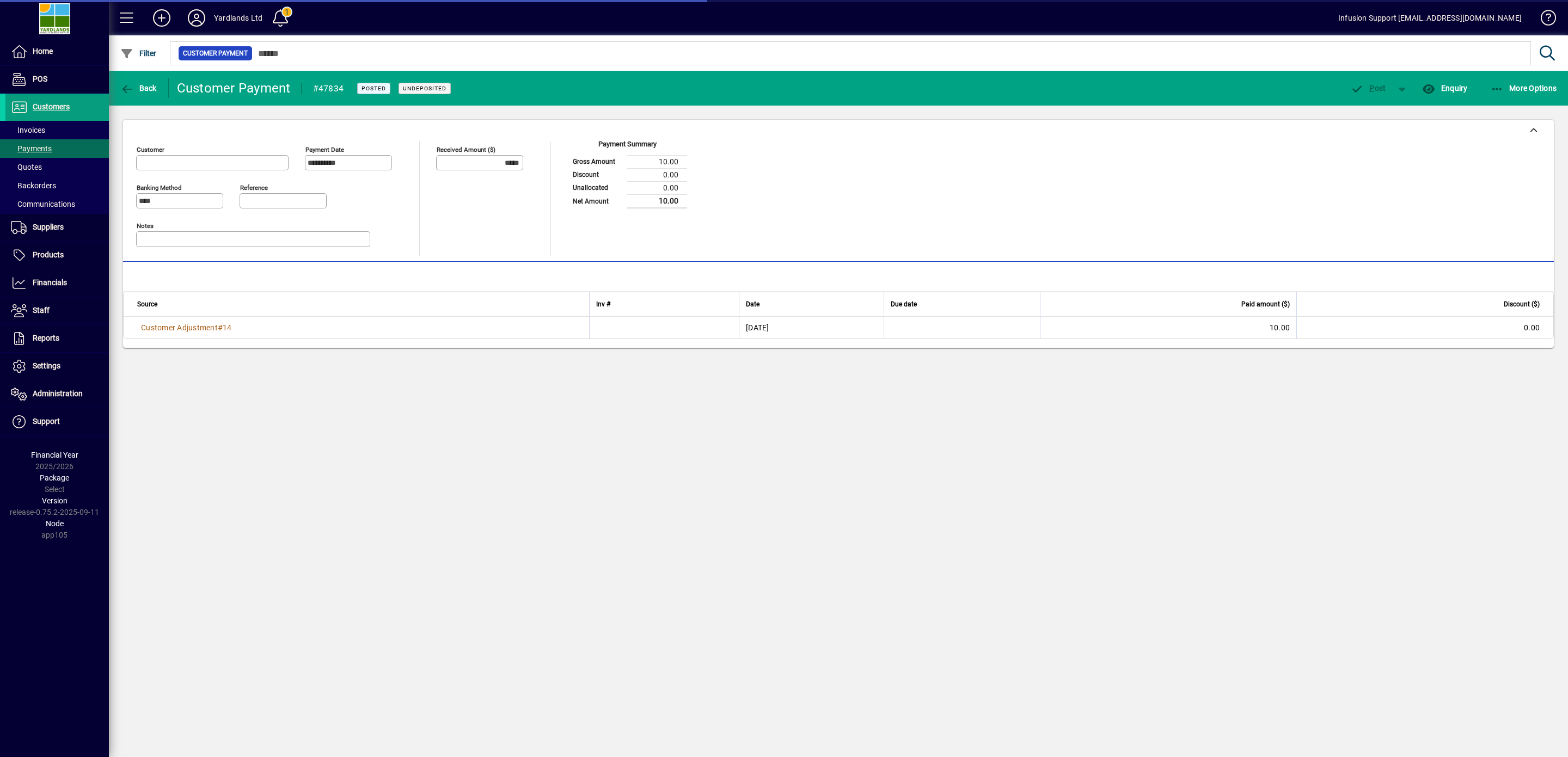
type input "**********"
click at [124, 88] on icon "button" at bounding box center [127, 89] width 13 height 11
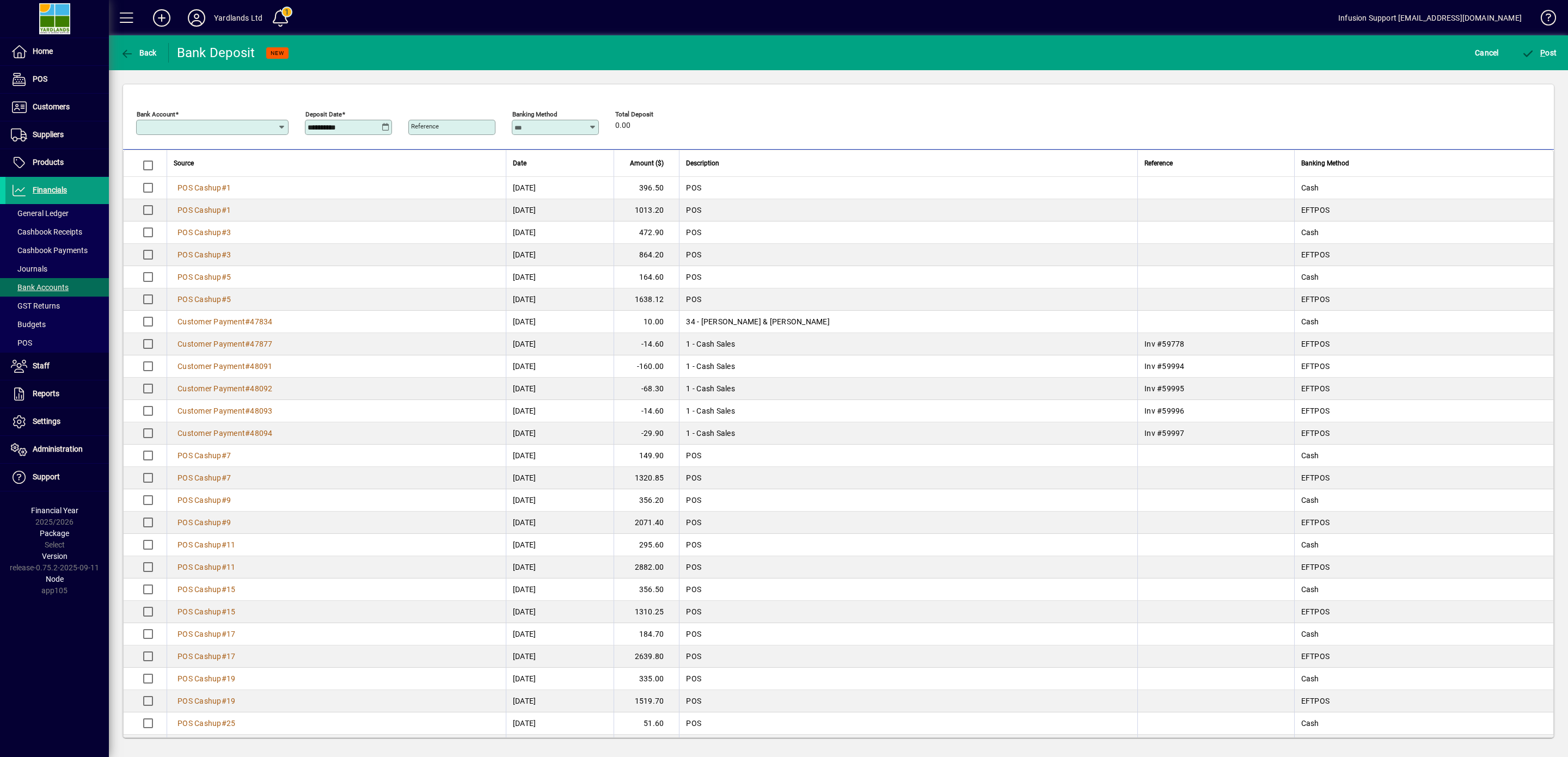
type input "**********"
click at [62, 104] on span "Customers" at bounding box center [51, 106] width 37 height 9
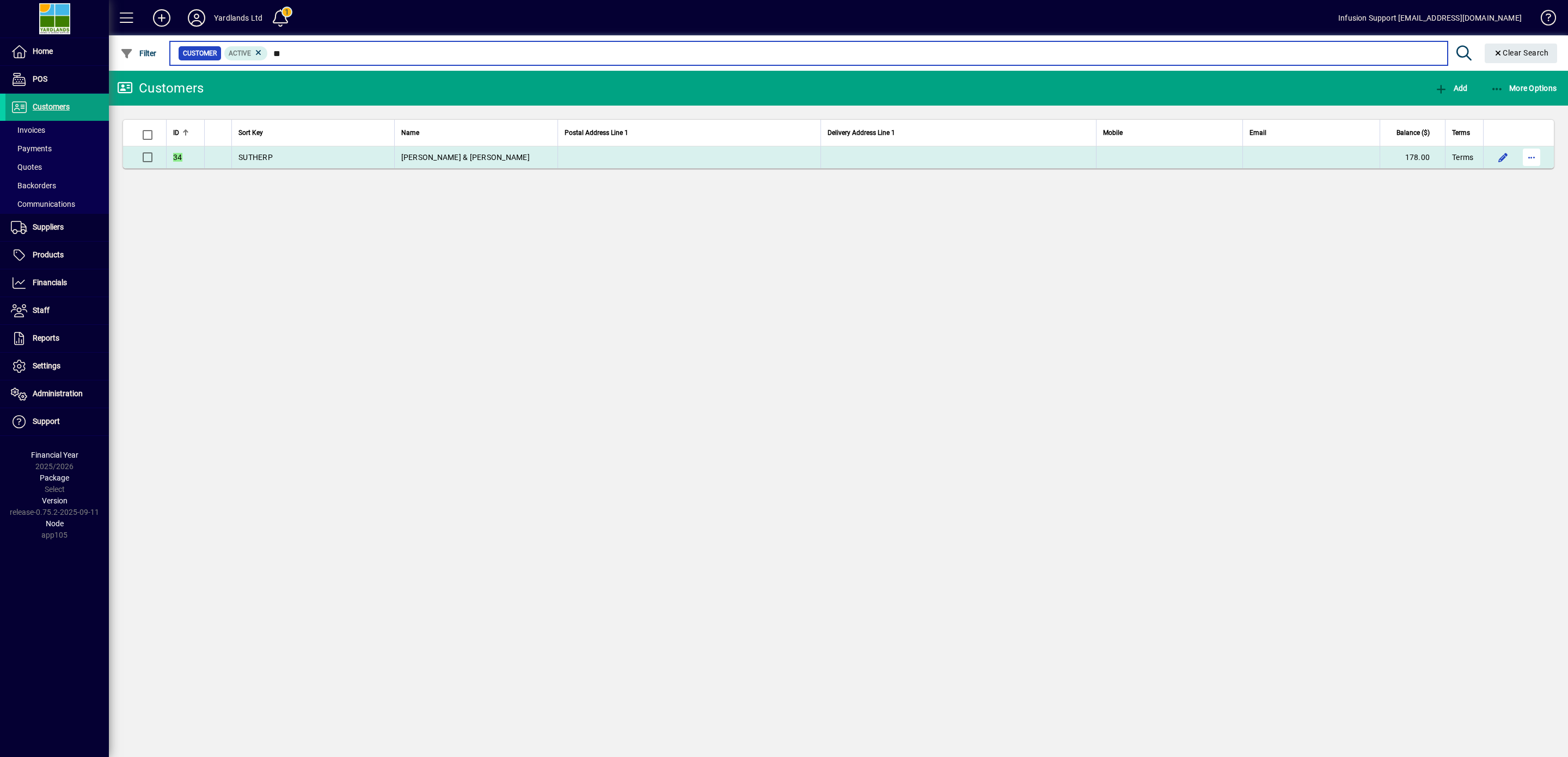
type input "**"
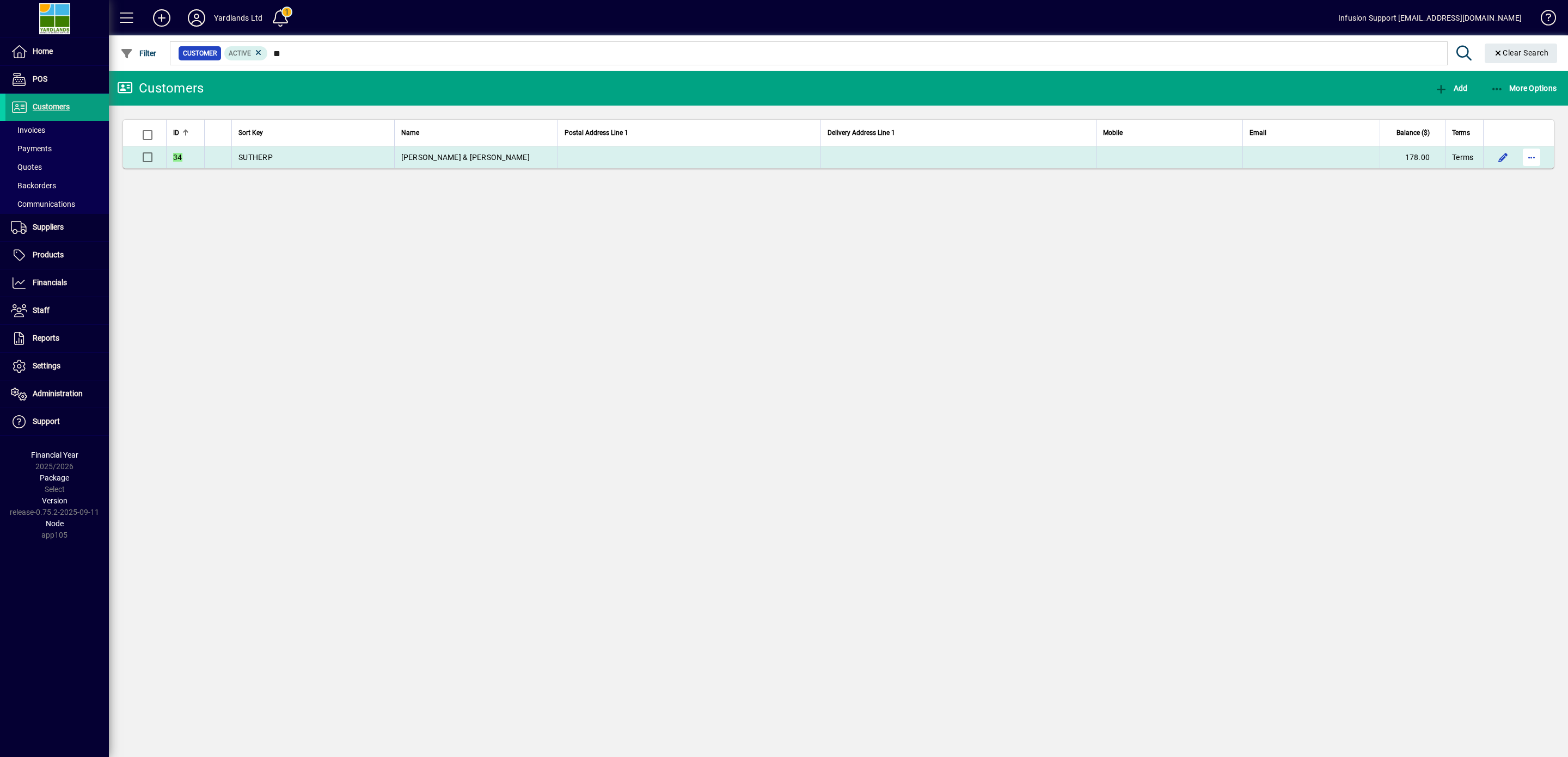
click at [1527, 153] on span "button" at bounding box center [1531, 157] width 26 height 26
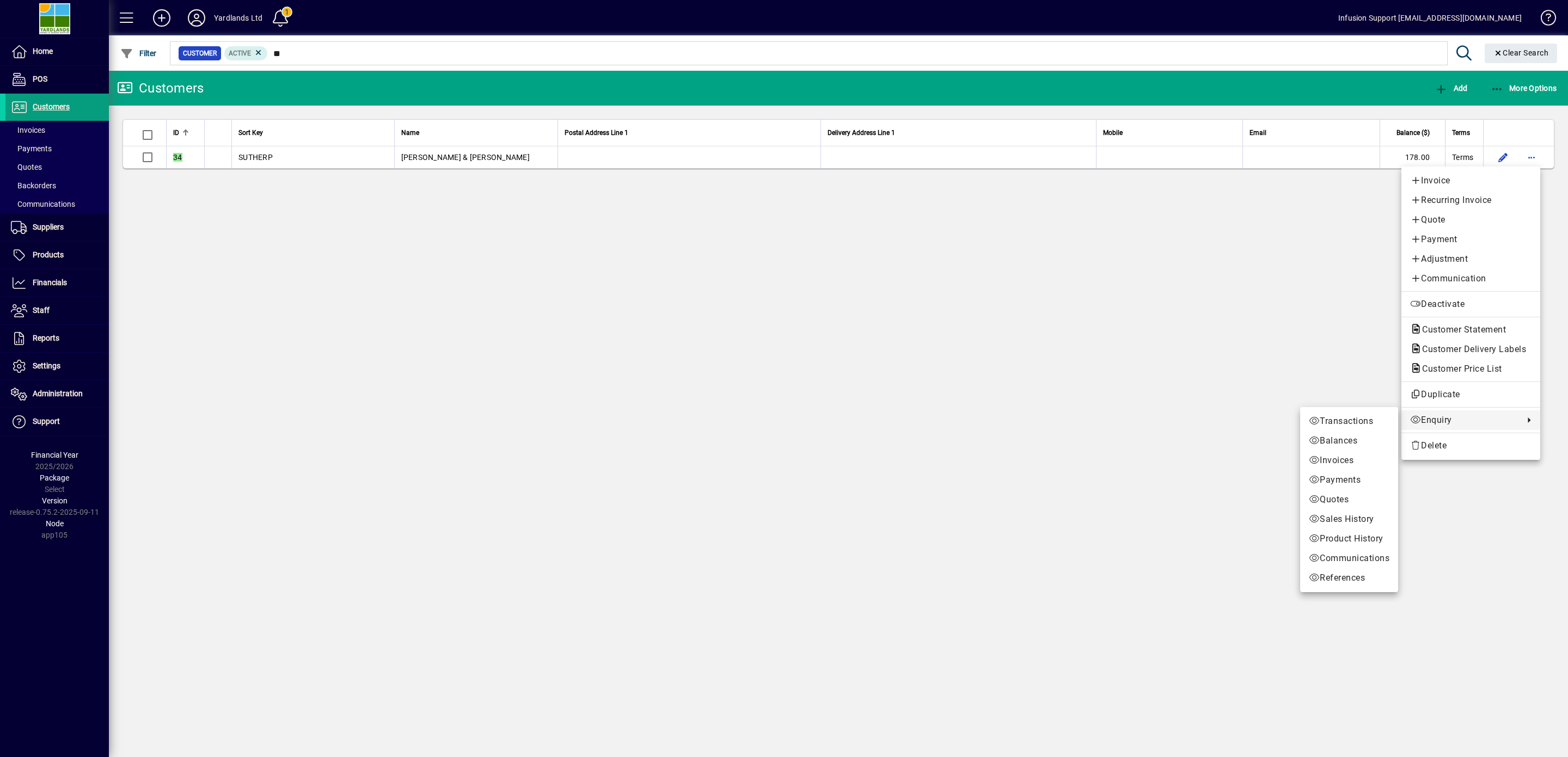
drag, startPoint x: 1429, startPoint y: 414, endPoint x: 305, endPoint y: 347, distance: 1126.0
click at [1429, 414] on link "Enquiry" at bounding box center [1471, 420] width 139 height 19
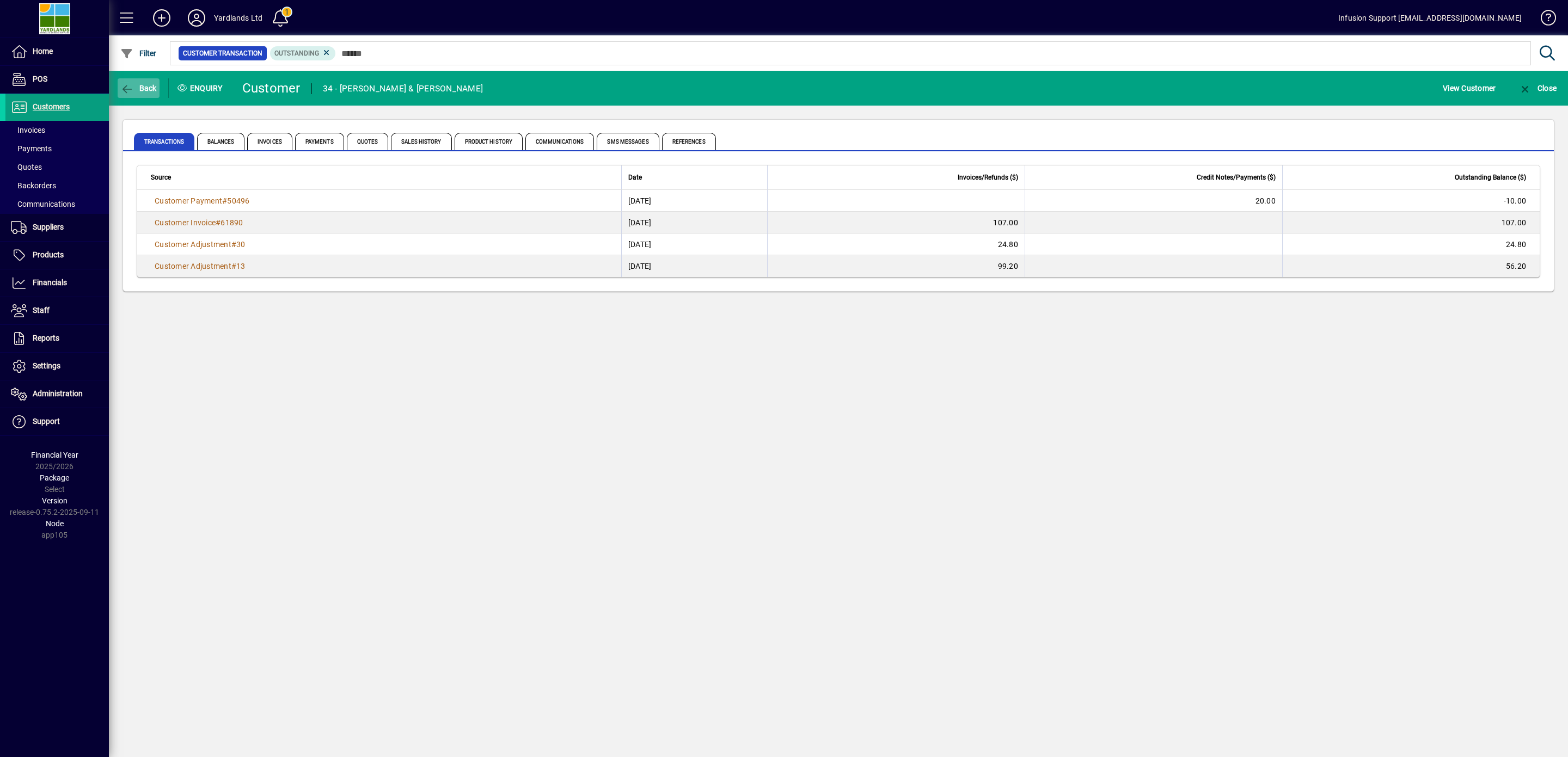
click at [125, 85] on icon "button" at bounding box center [127, 89] width 13 height 11
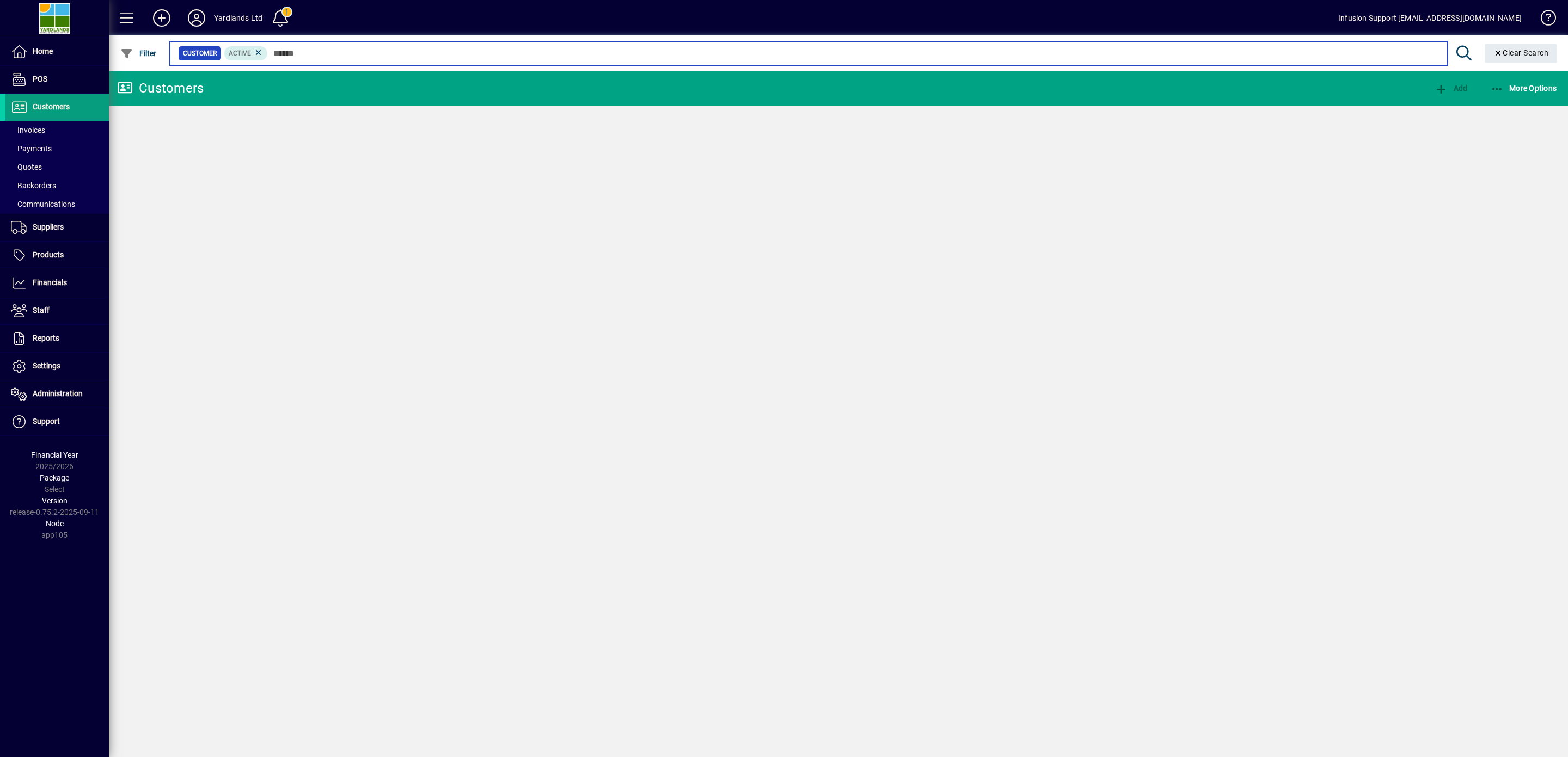
type input "**"
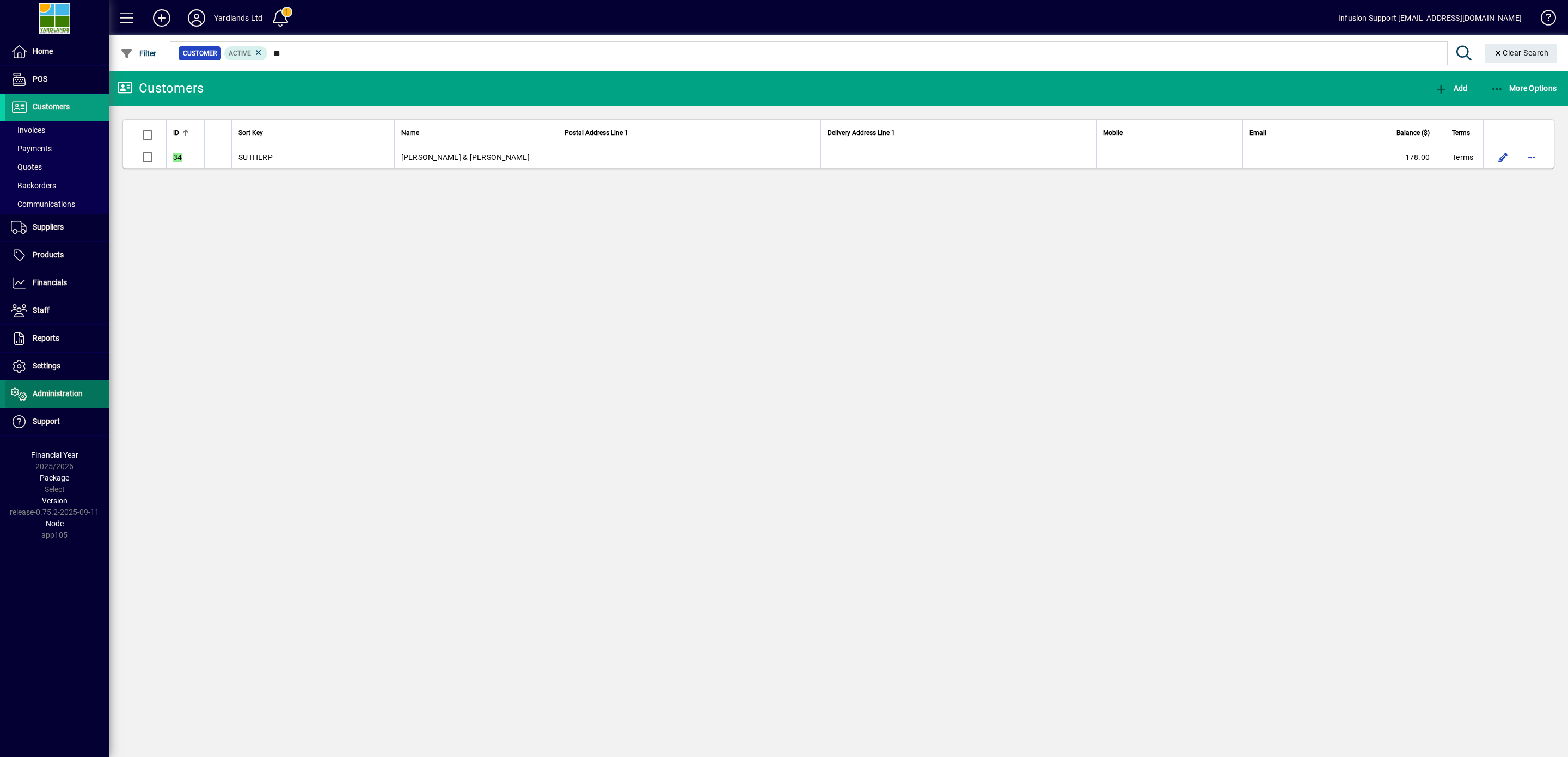
click at [72, 397] on span "Administration" at bounding box center [58, 394] width 50 height 9
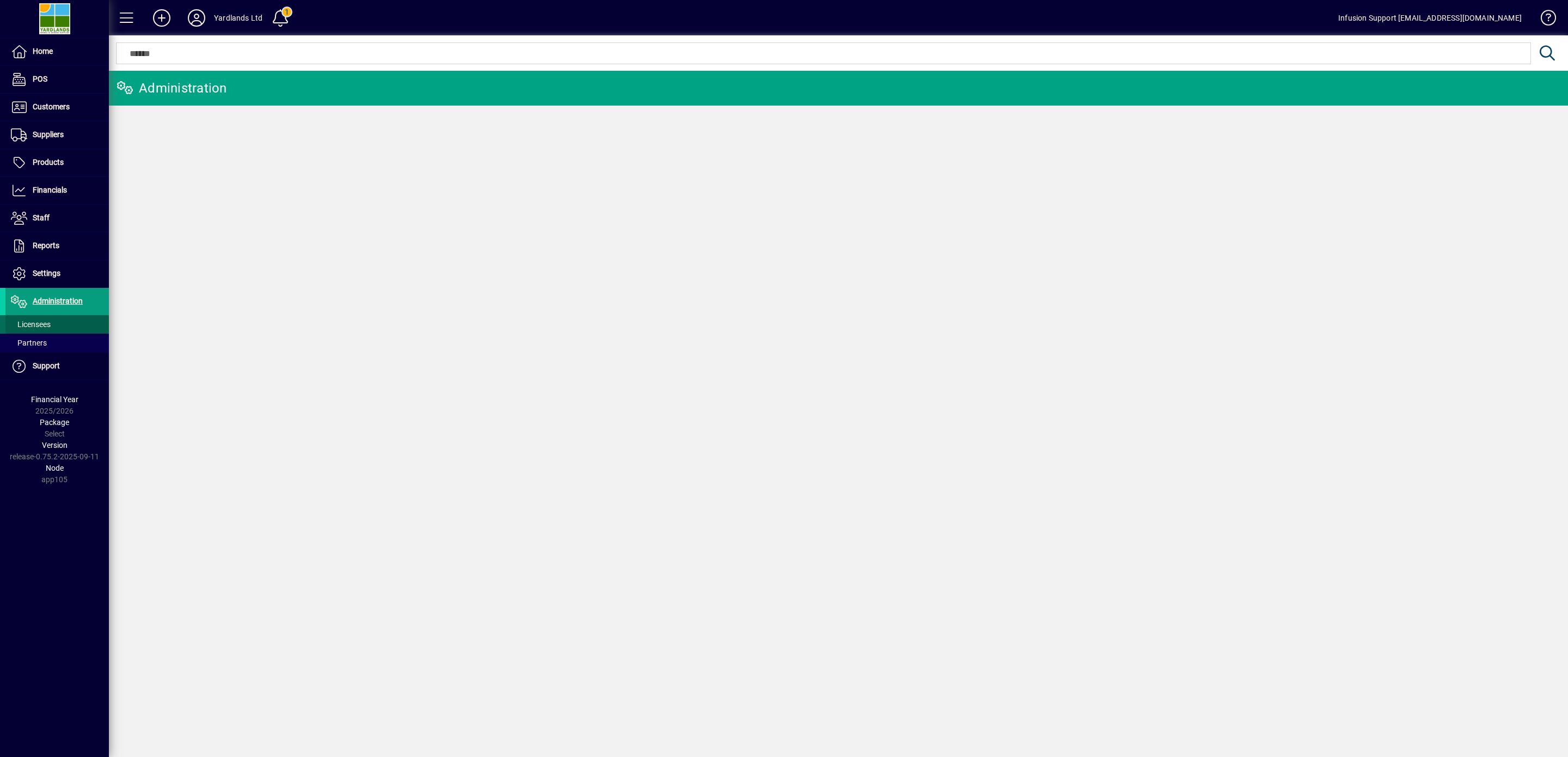
click at [39, 321] on span at bounding box center [57, 324] width 103 height 26
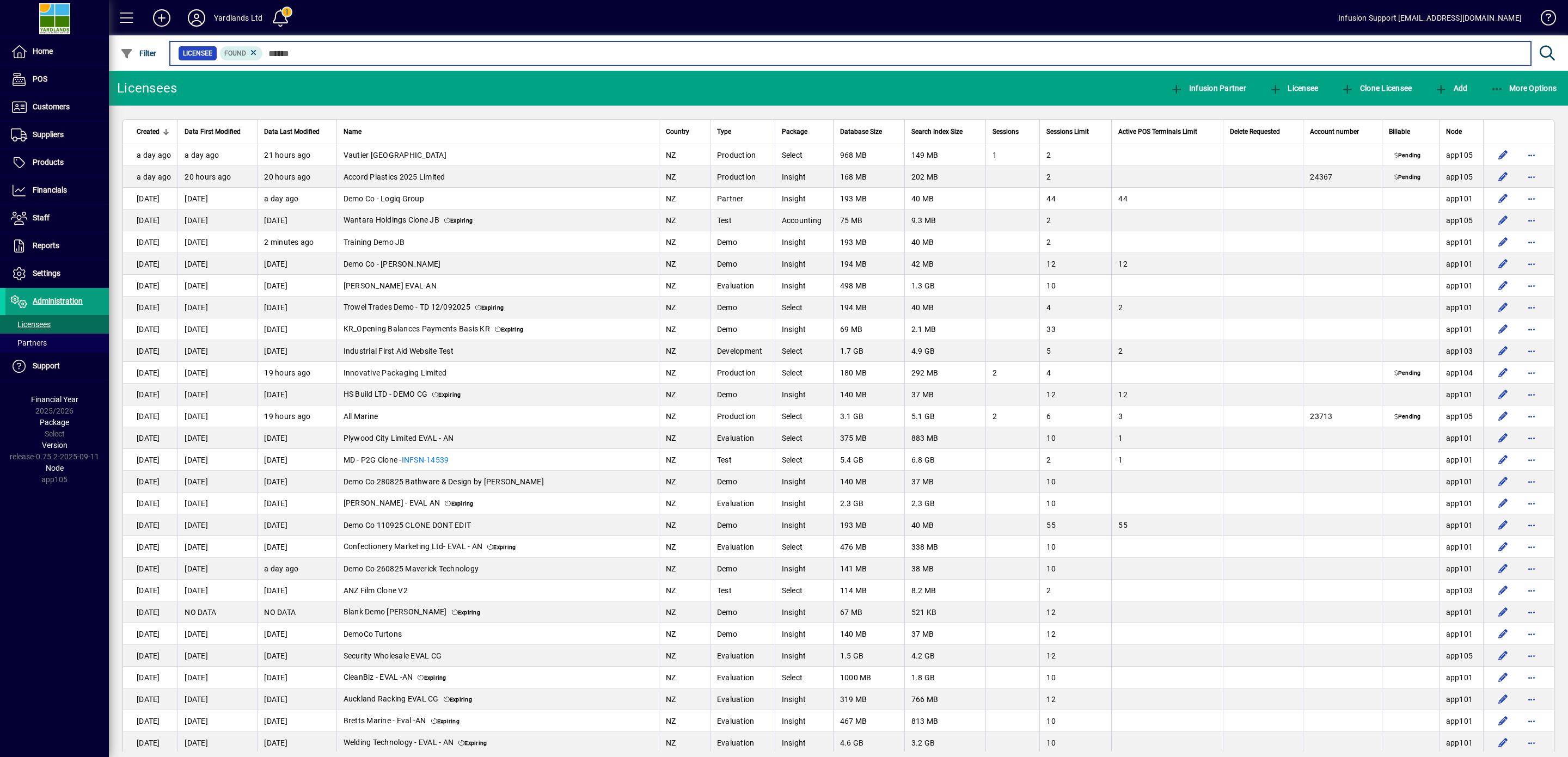
click at [338, 57] on input "text" at bounding box center [892, 53] width 1259 height 15
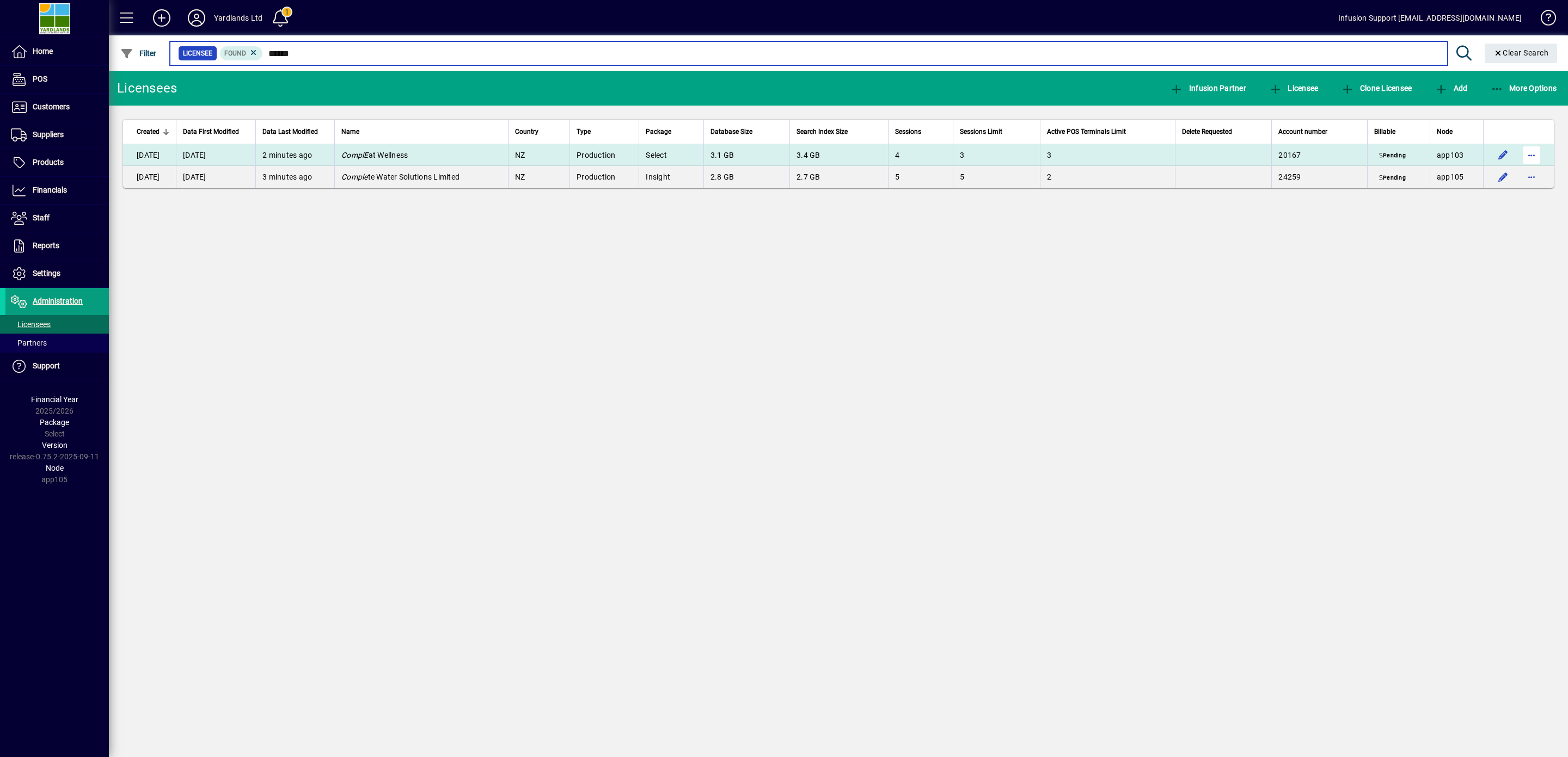
type input "******"
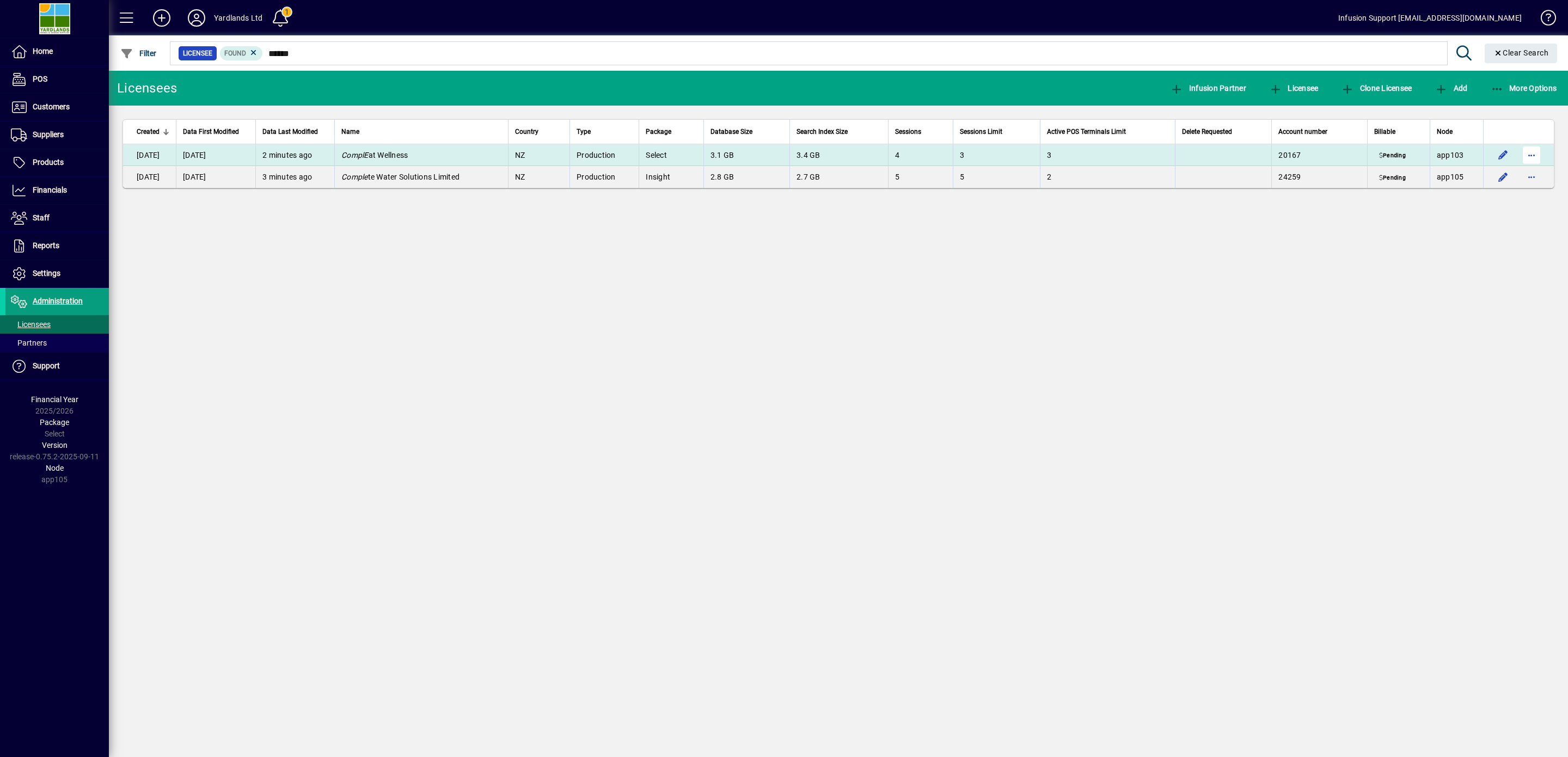
click at [1531, 157] on span "button" at bounding box center [1531, 155] width 26 height 26
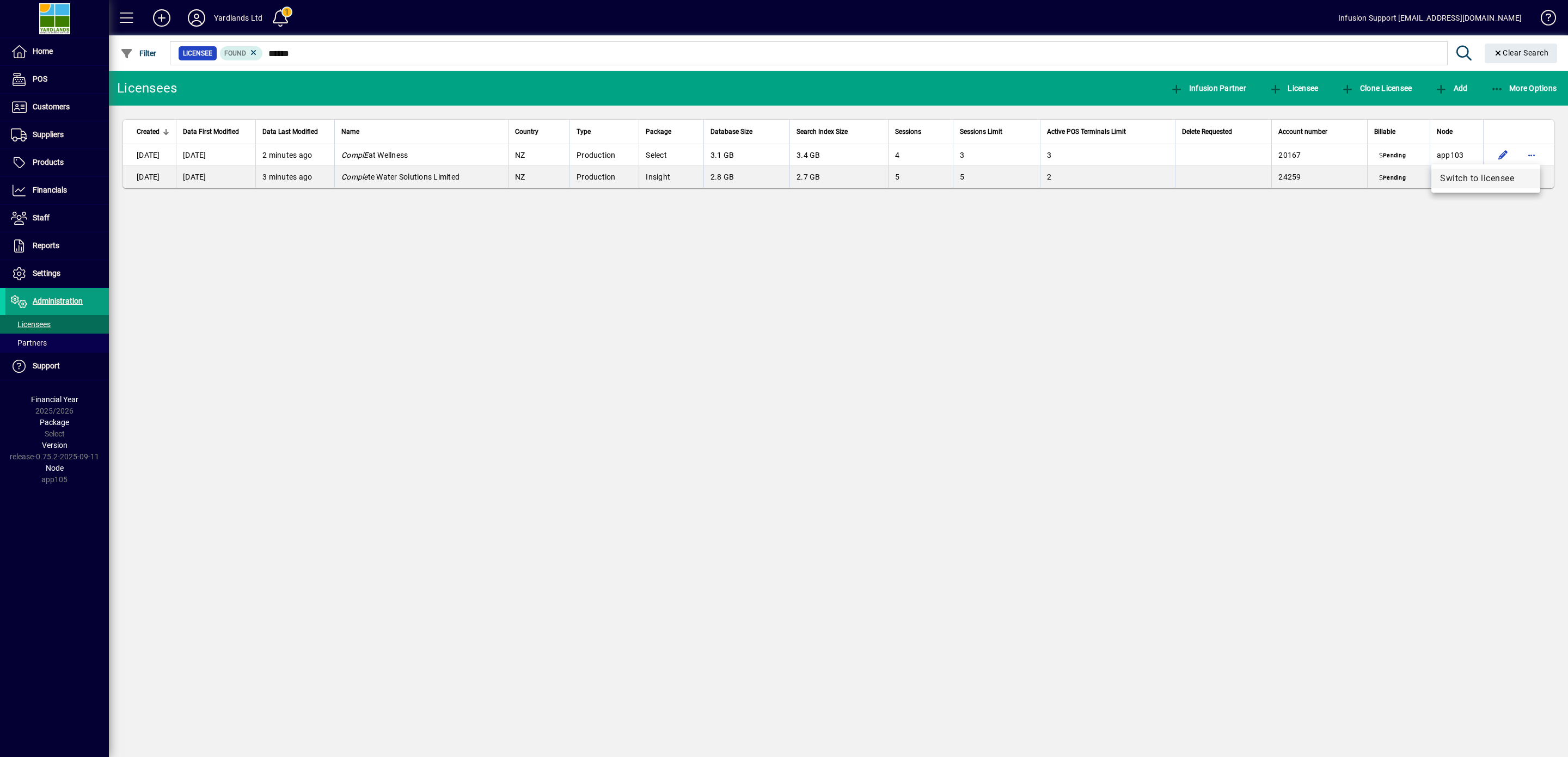
click at [1488, 175] on span "Switch to licensee" at bounding box center [1486, 178] width 91 height 13
